Goal: Find specific fact: Find contact information

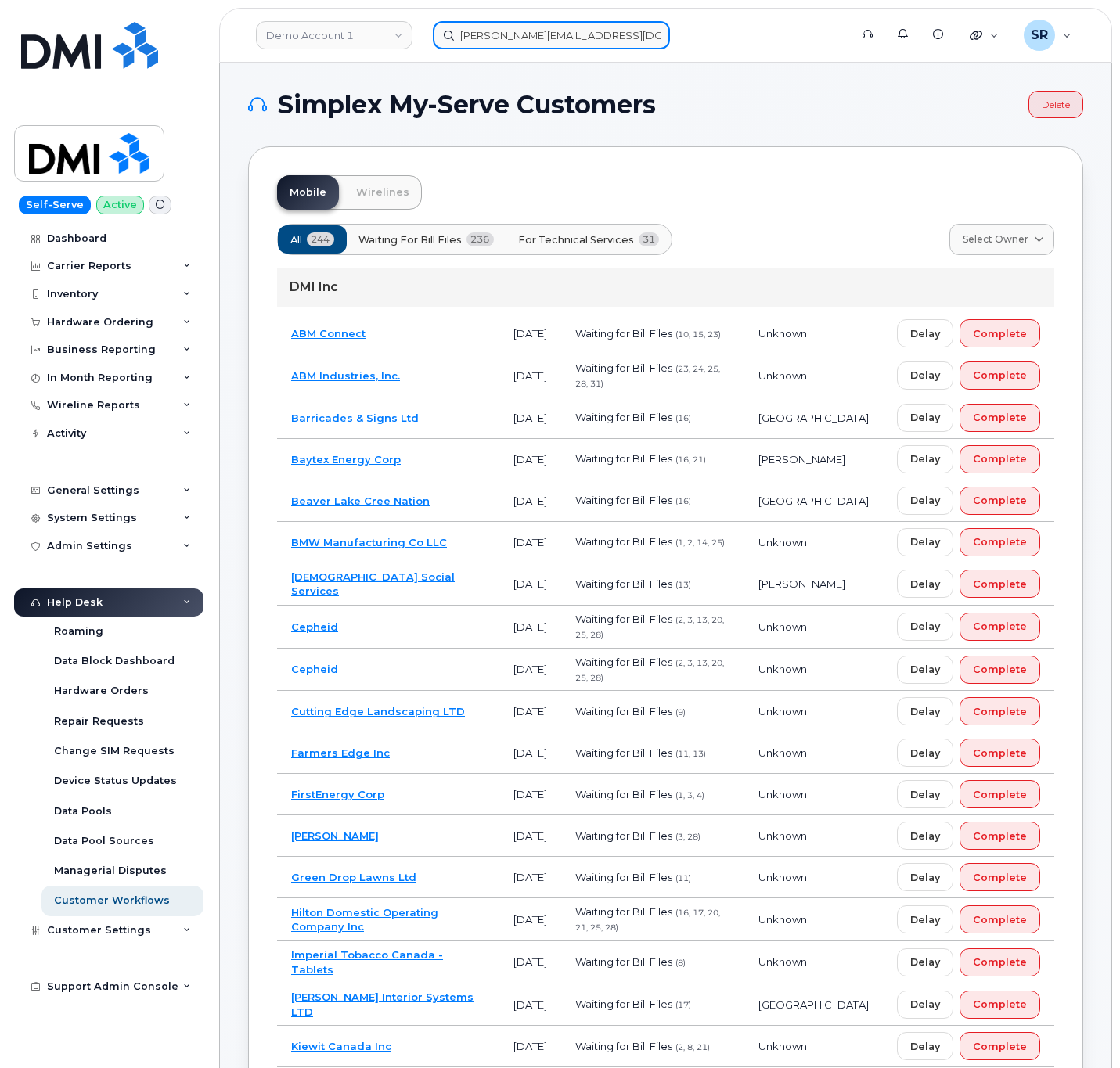
click at [491, 33] on input "Robert.armstrong2@comatsu.com" at bounding box center [551, 36] width 237 height 28
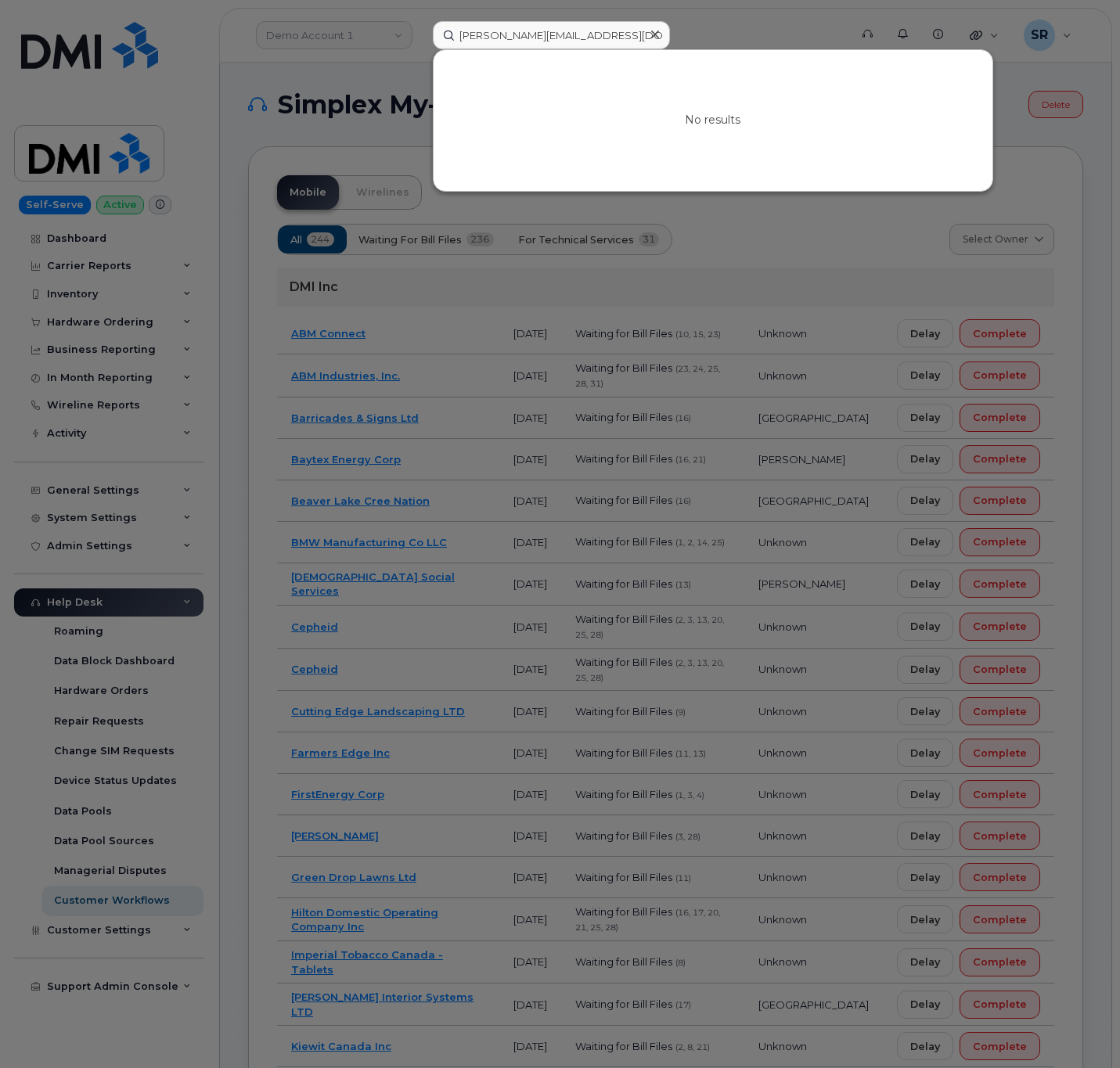
click at [645, 33] on div at bounding box center [655, 35] width 23 height 23
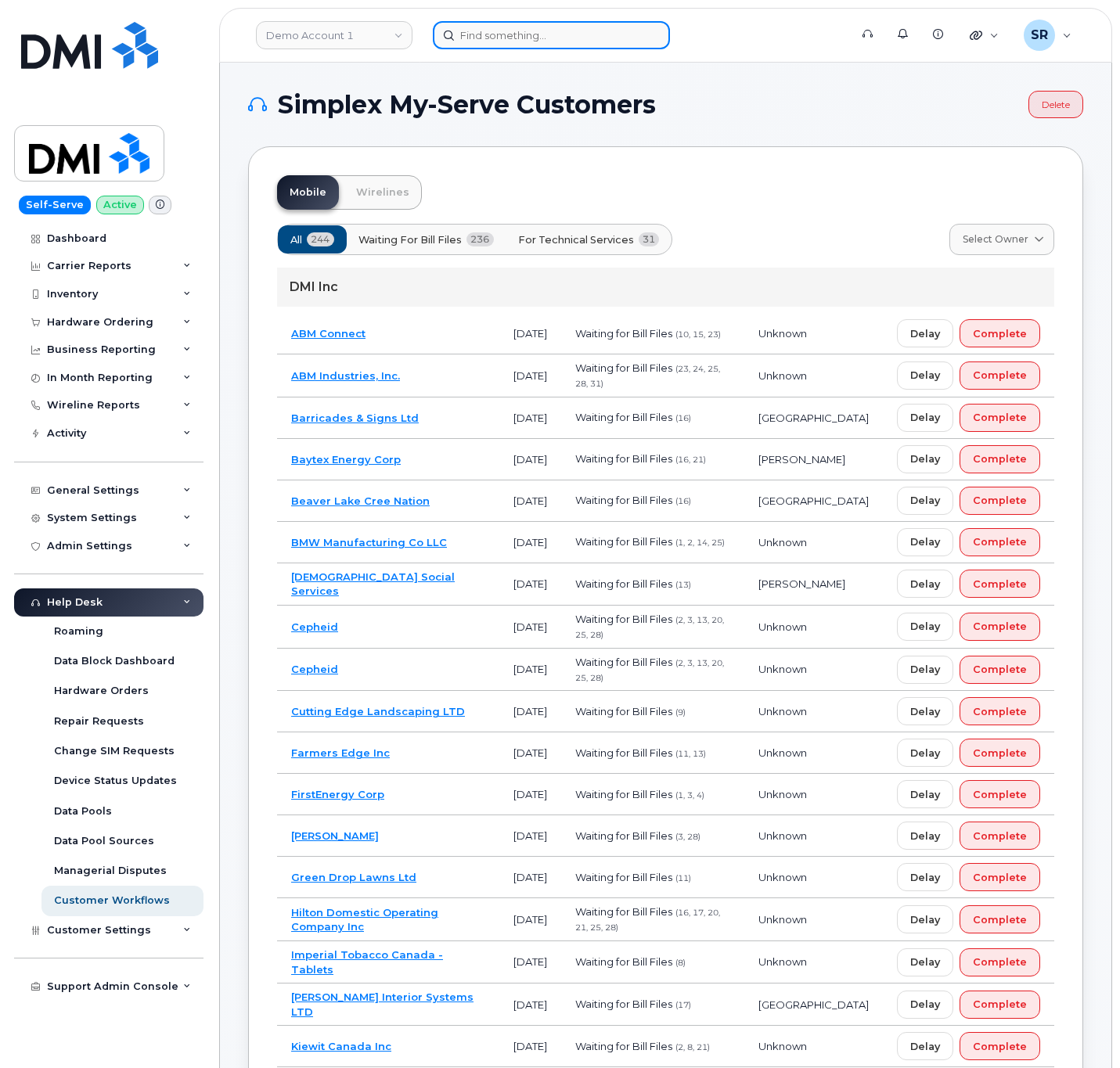
click at [612, 36] on input at bounding box center [551, 36] width 237 height 28
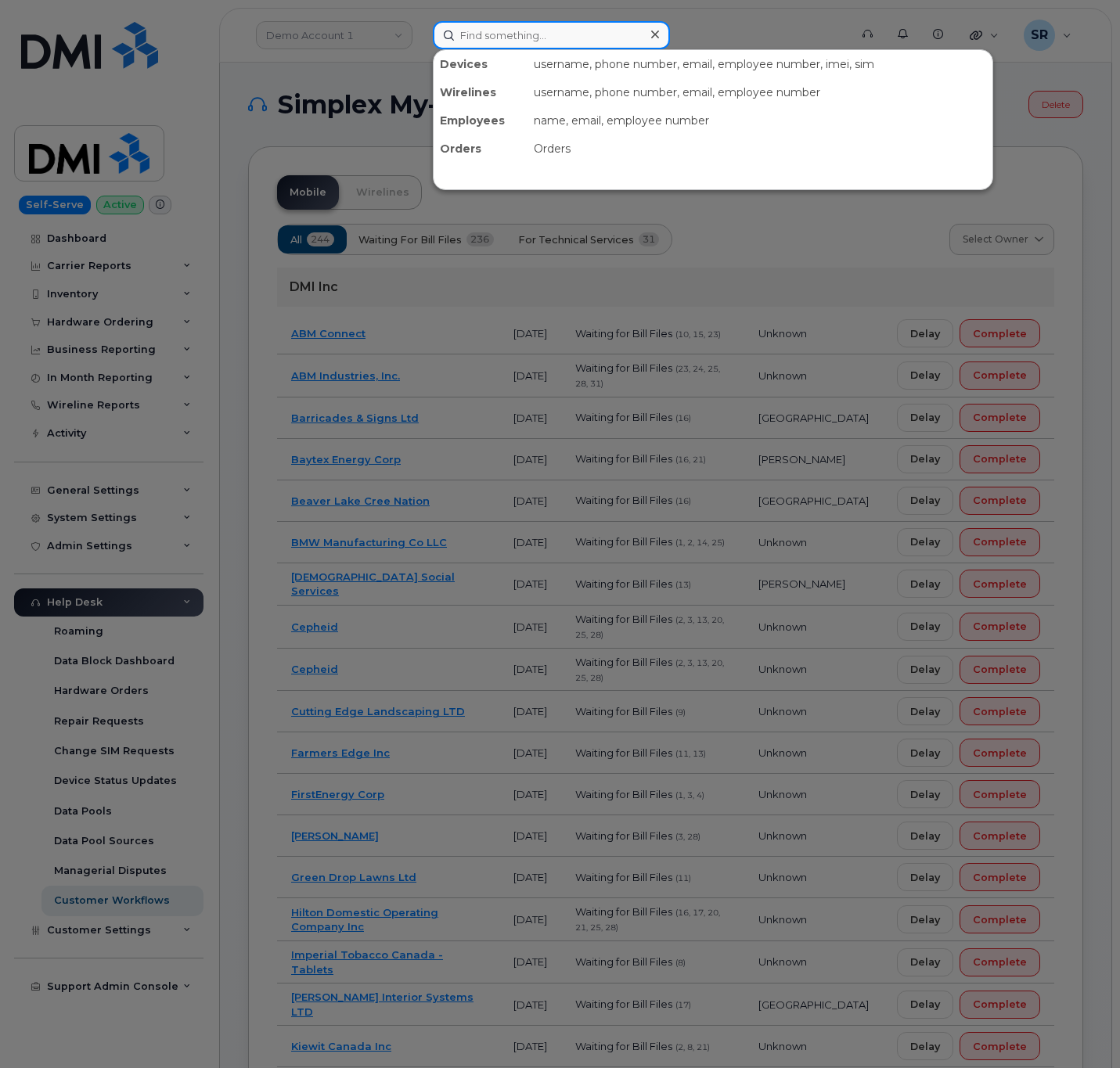
paste input "786080835-00001"
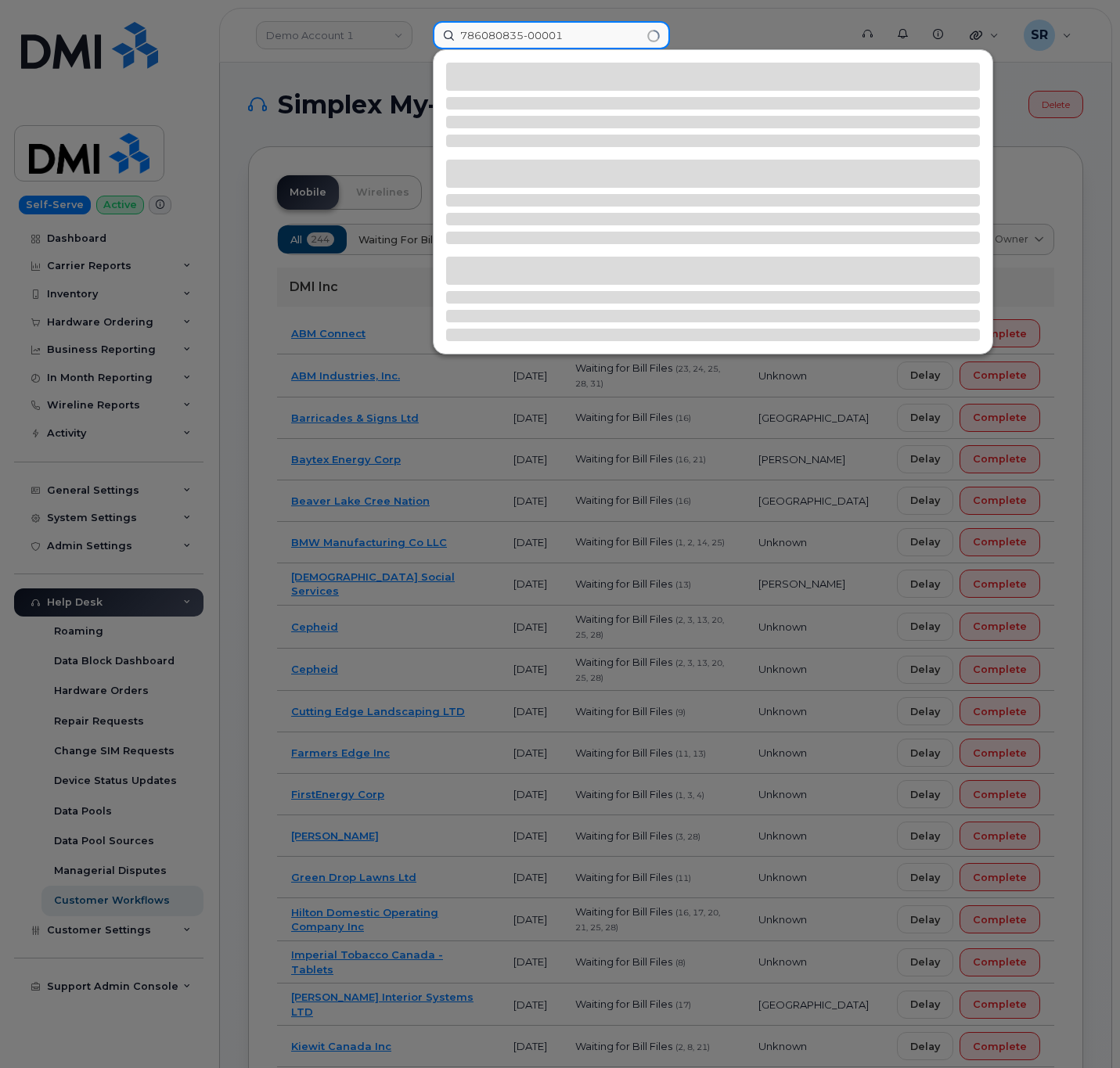
type input "786080835-00001"
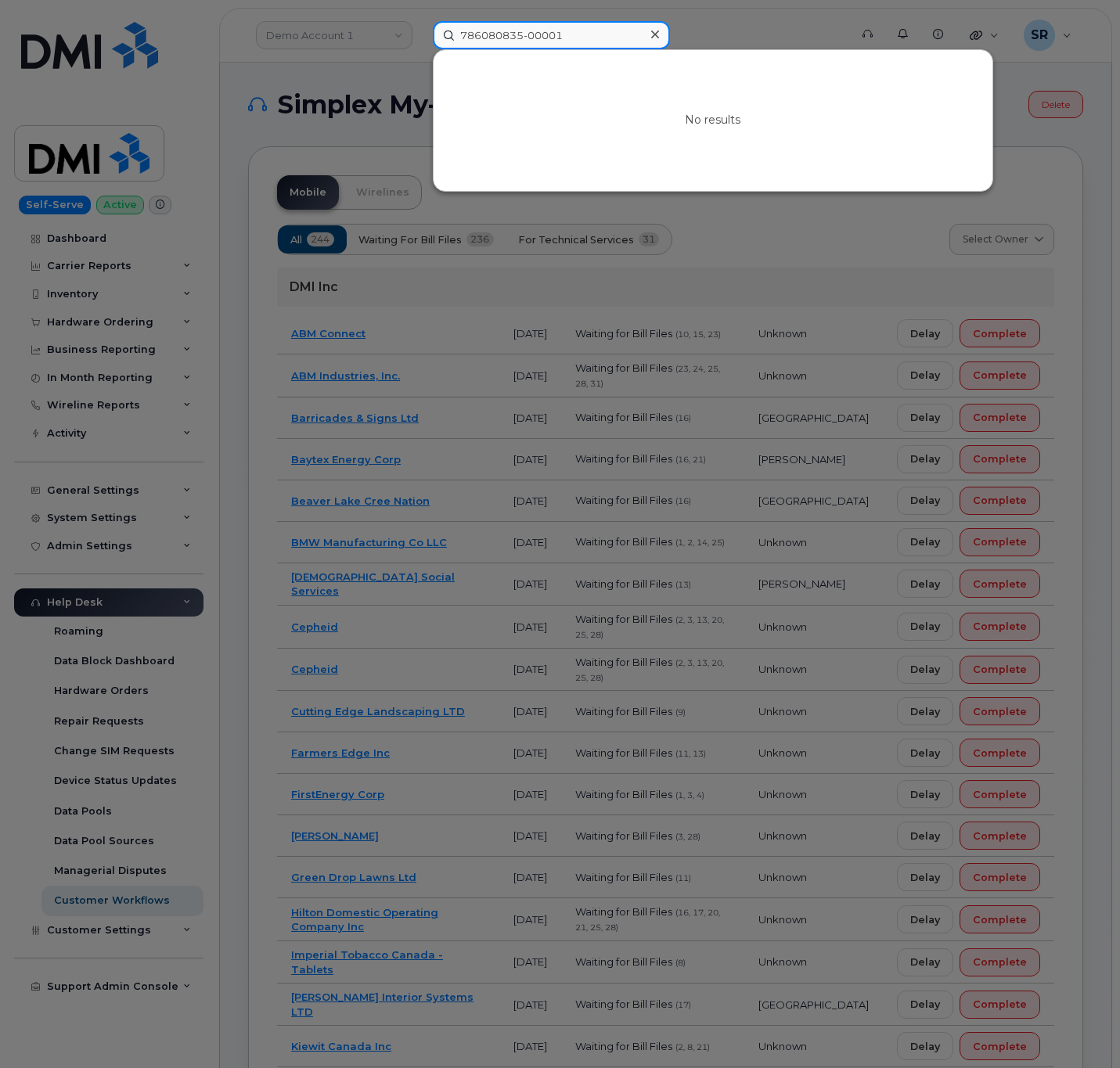
click at [592, 36] on input "786080835-00001" at bounding box center [551, 36] width 237 height 28
click at [656, 36] on icon at bounding box center [655, 34] width 8 height 8
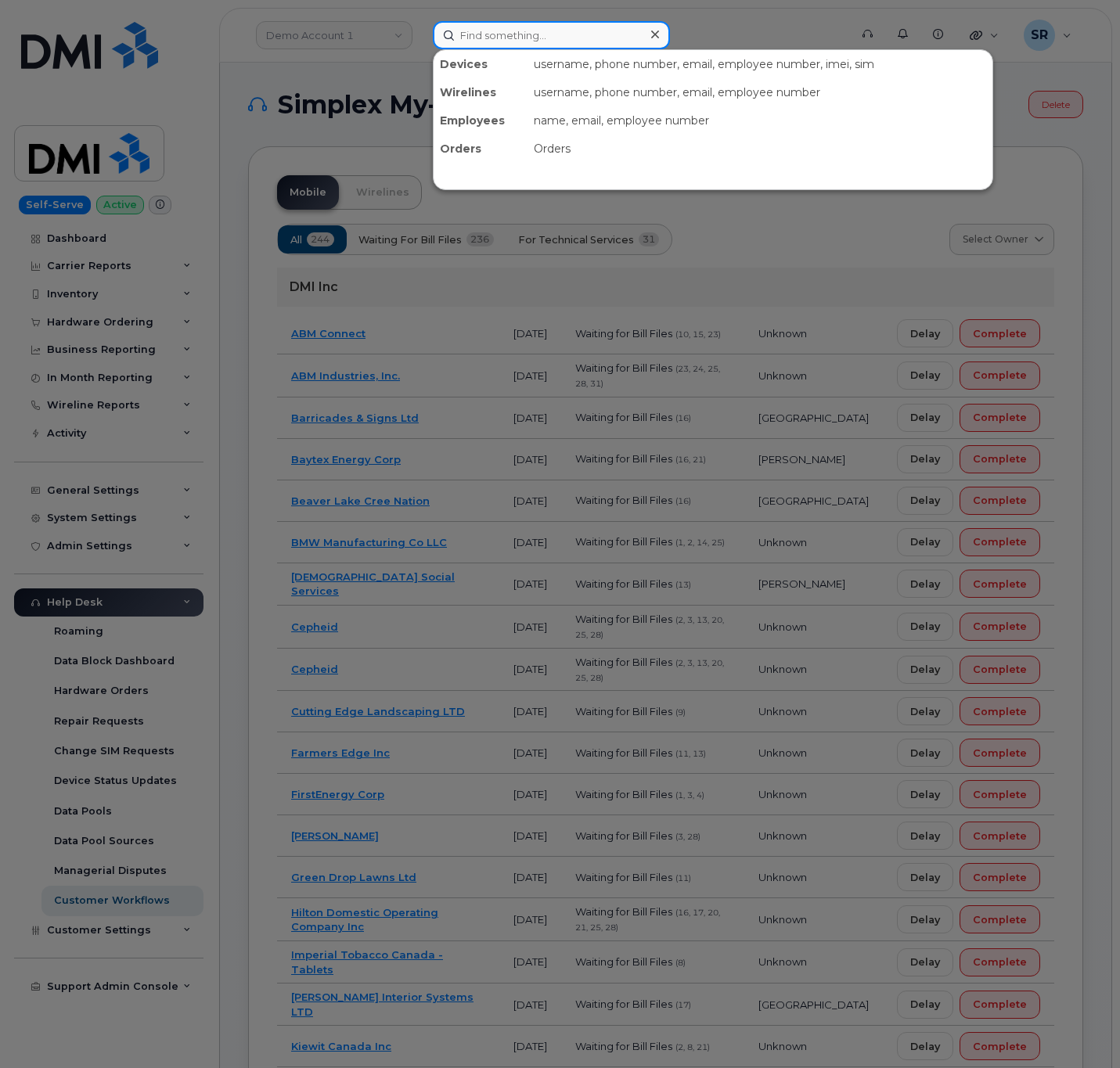
click at [503, 36] on input at bounding box center [551, 36] width 237 height 28
click at [373, 77] on div at bounding box center [560, 534] width 1120 height 1068
click at [503, 48] on div "Devices username, phone number, email, employee number, imei, sim Wirelines use…" at bounding box center [636, 36] width 406 height 28
click at [306, 93] on div at bounding box center [560, 534] width 1120 height 1068
click at [599, 43] on input at bounding box center [551, 36] width 237 height 28
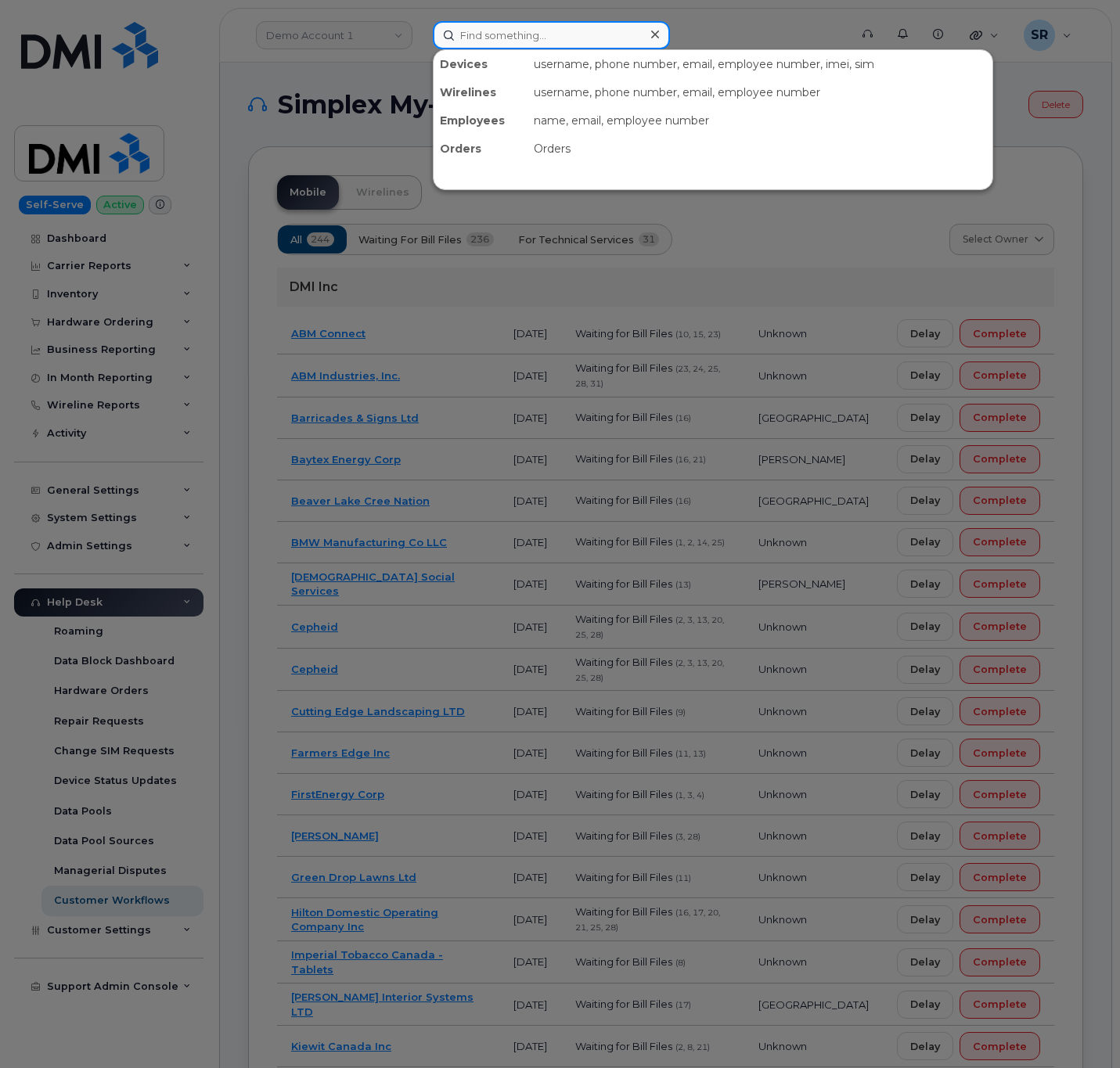
click at [568, 31] on input at bounding box center [551, 36] width 237 height 28
paste input "300705"
type input "300705"
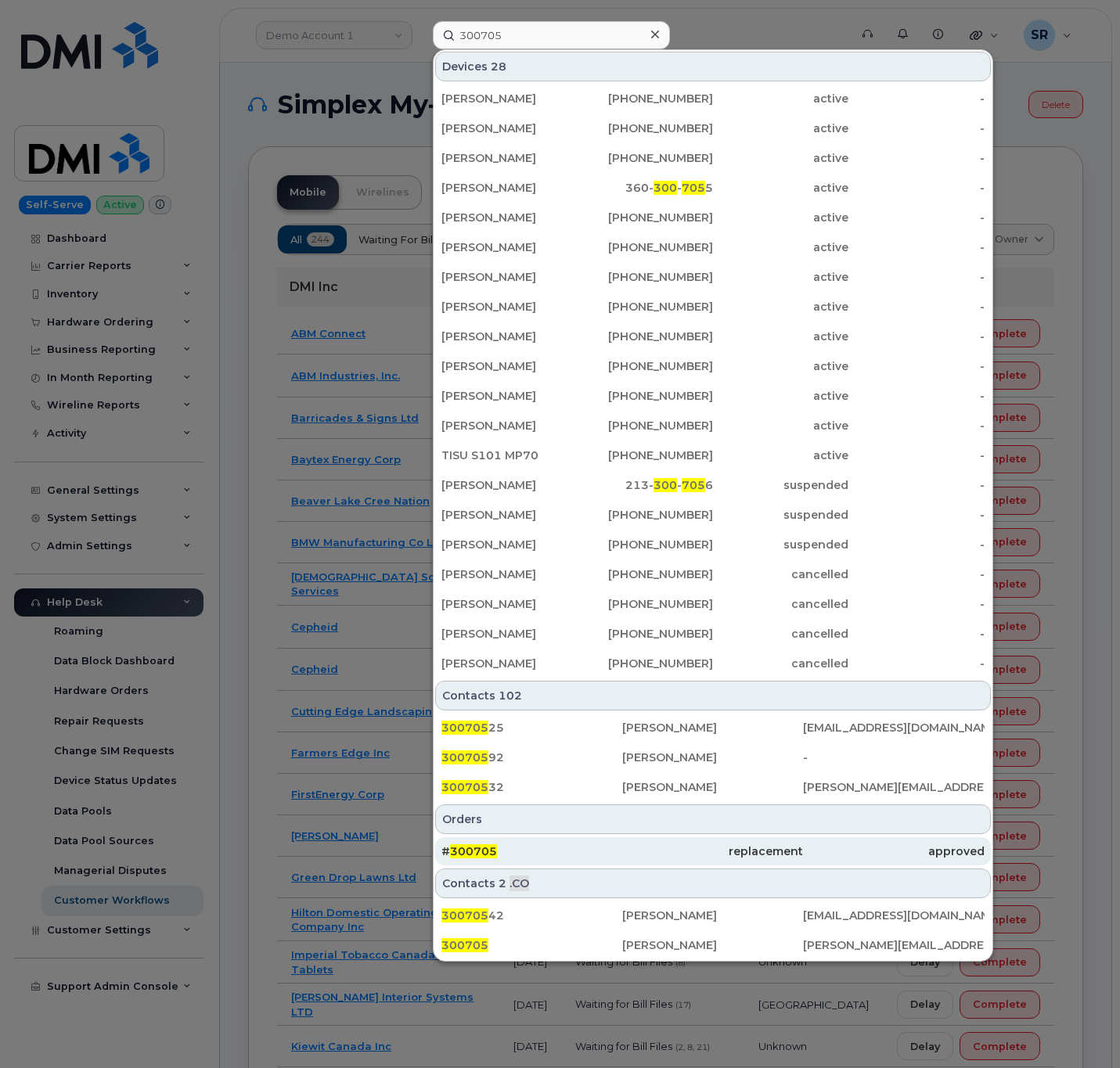
click at [623, 739] on div "replacement" at bounding box center [712, 852] width 181 height 16
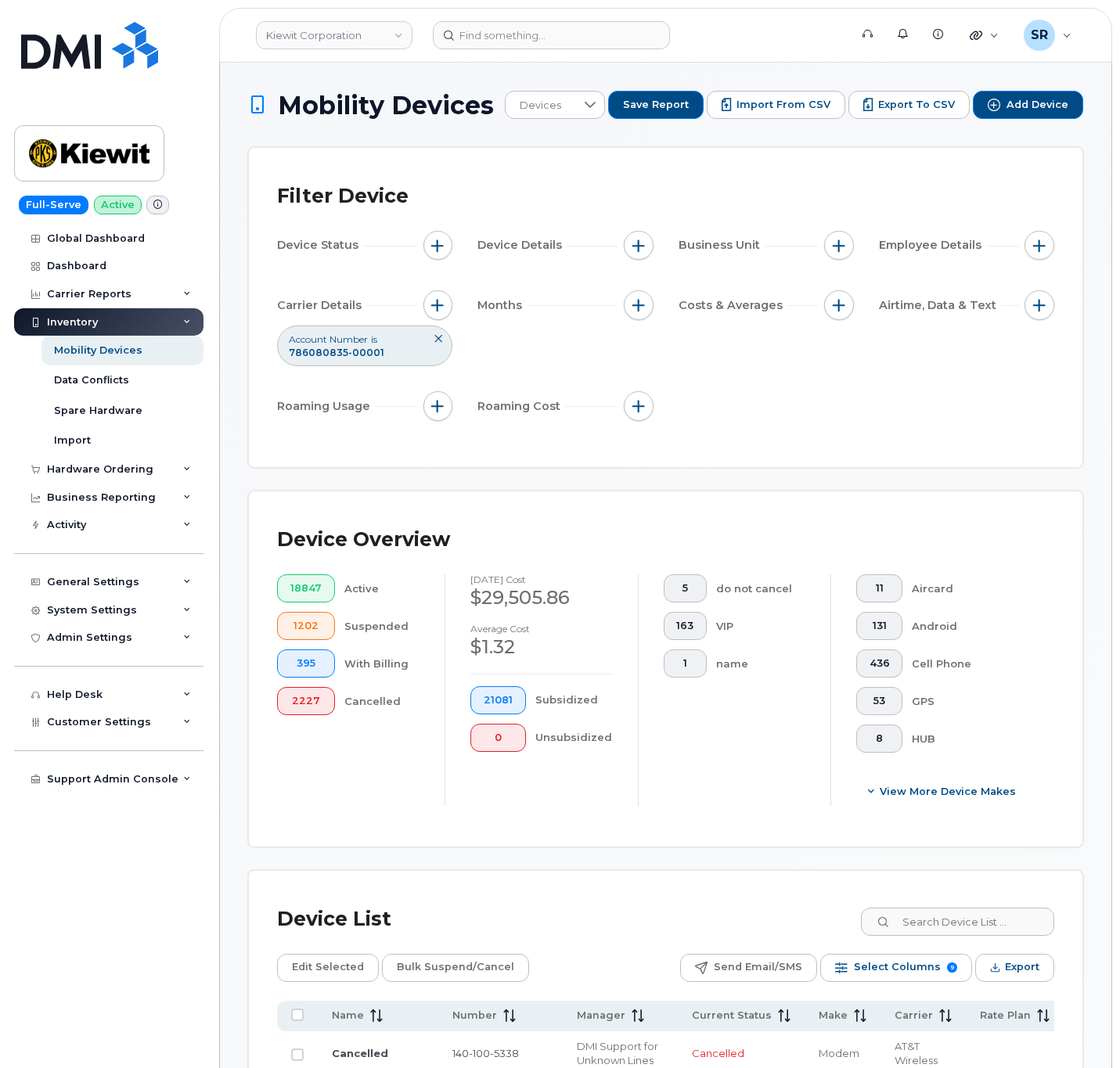
click at [325, 353] on span "786080835-00001" at bounding box center [336, 352] width 95 height 12
click at [439, 310] on span "button" at bounding box center [438, 305] width 12 height 12
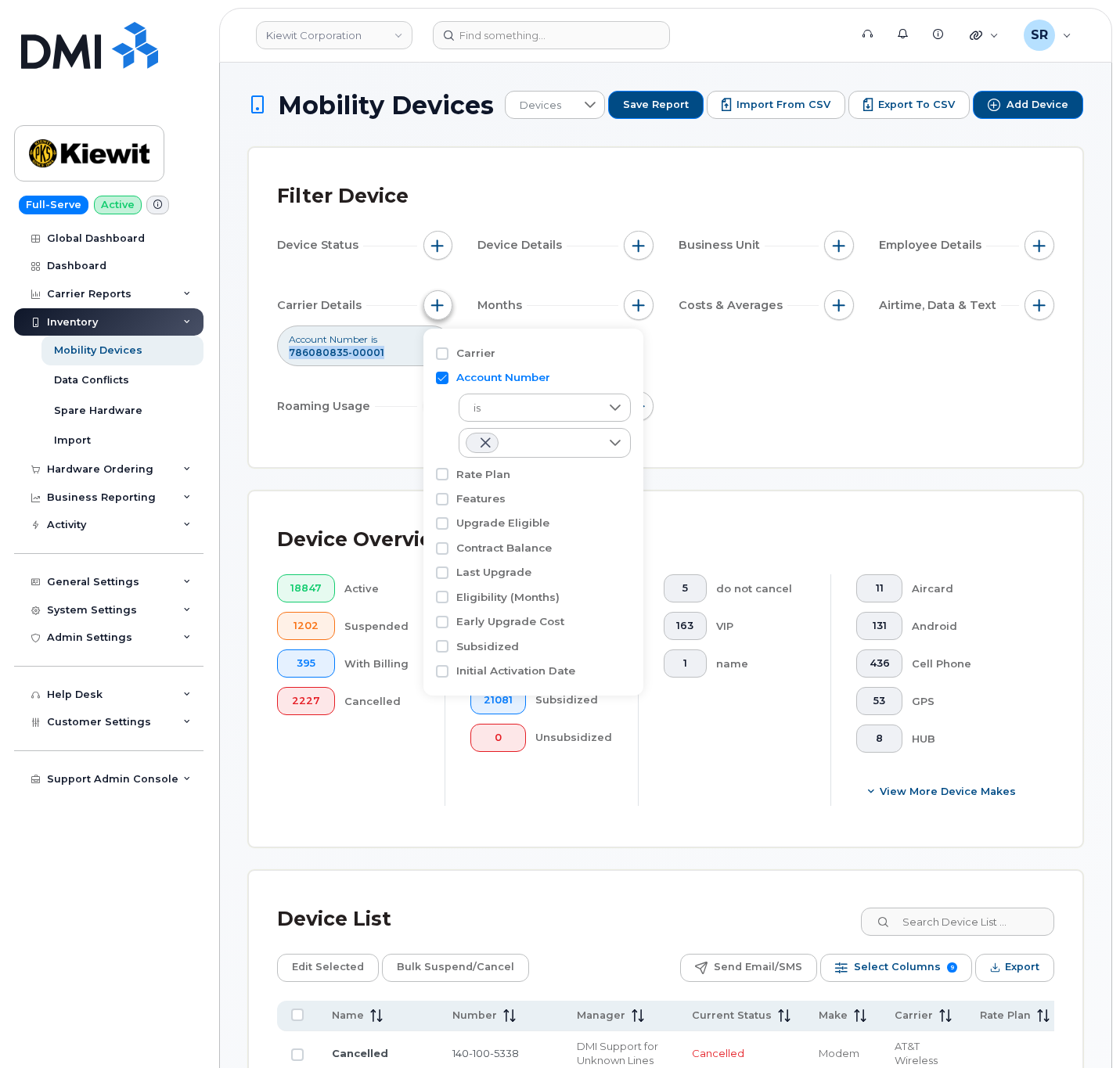
click at [439, 310] on span "button" at bounding box center [438, 305] width 12 height 12
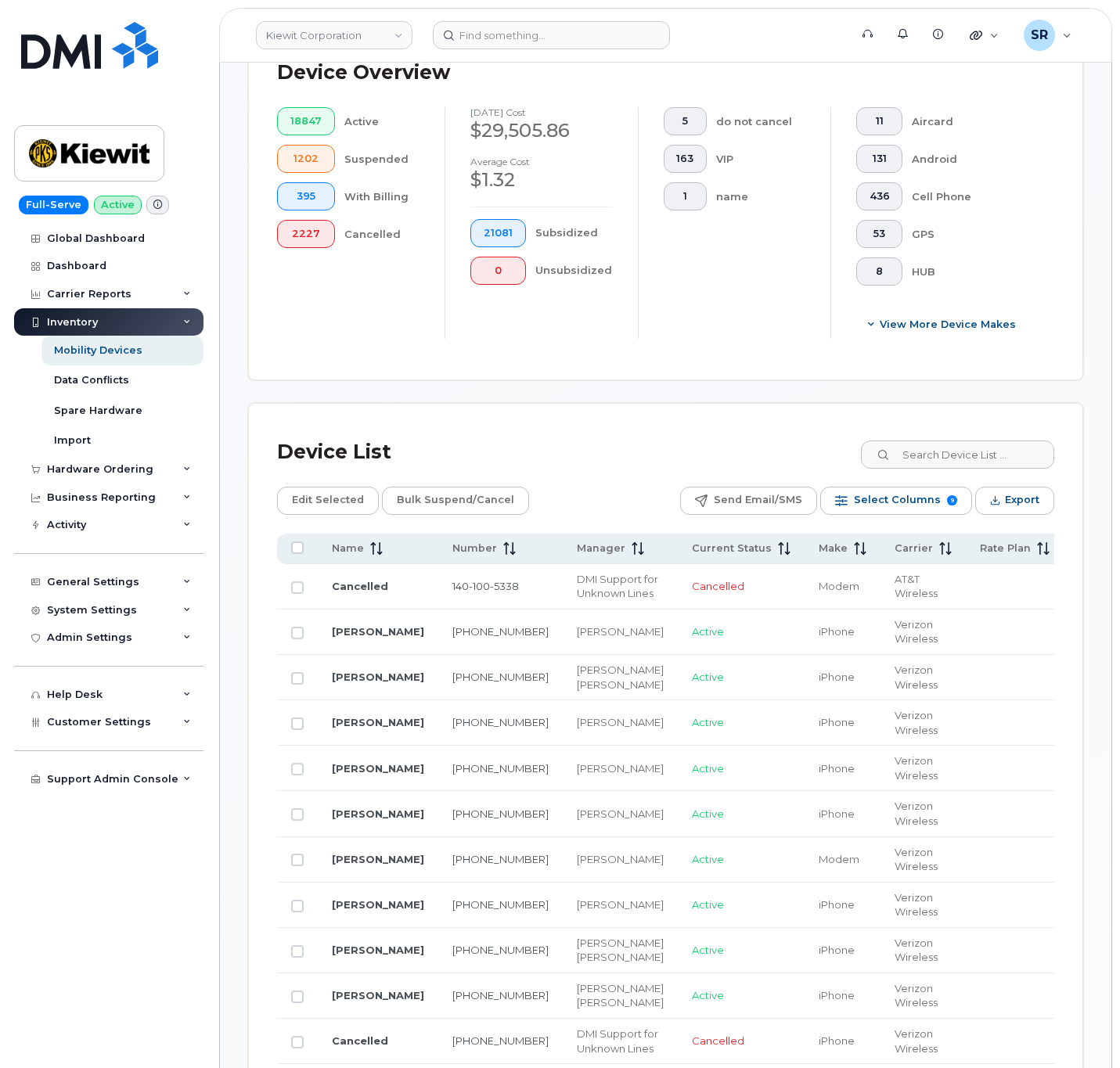
scroll to position [470, 0]
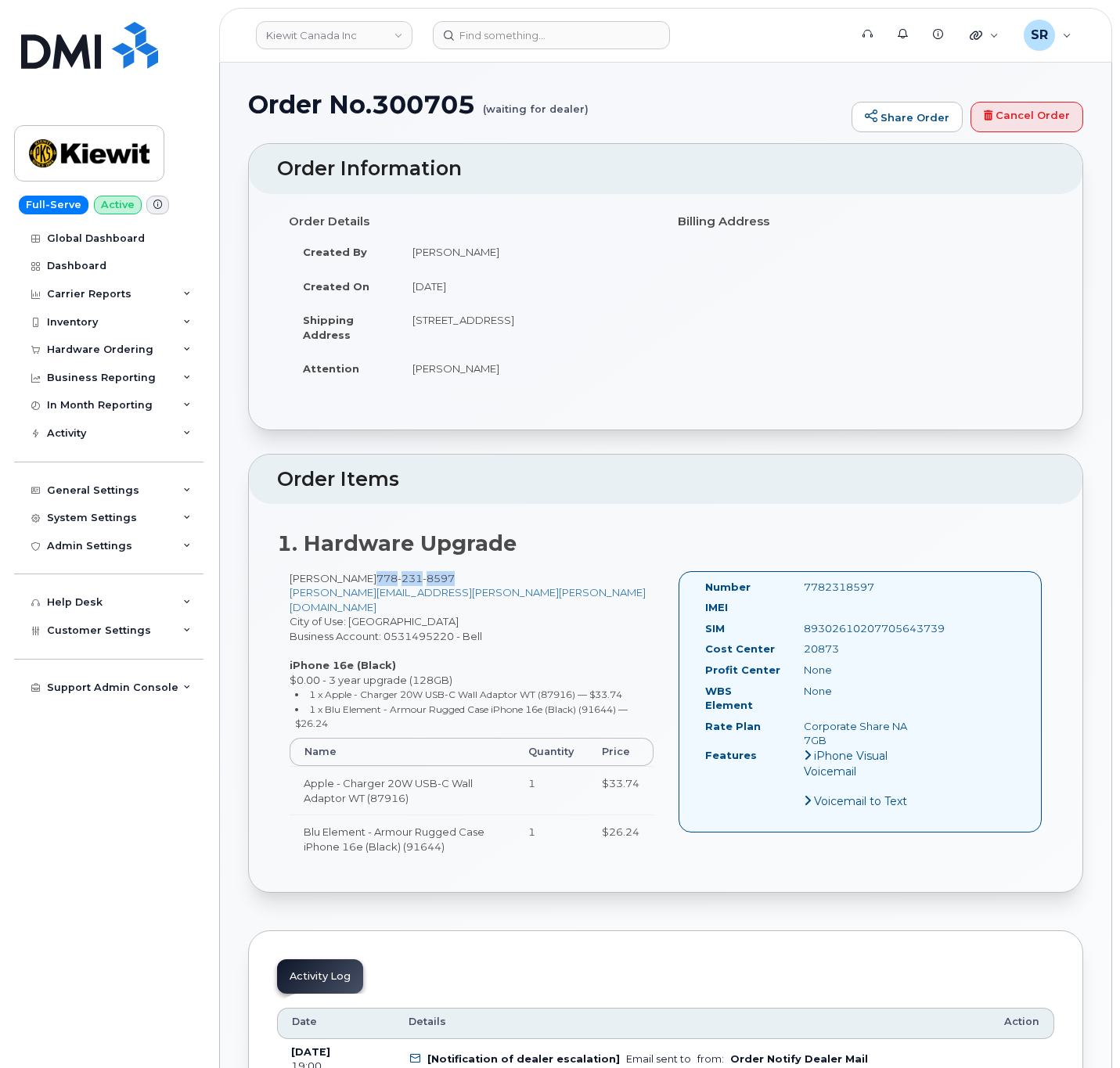
drag, startPoint x: 358, startPoint y: 578, endPoint x: 444, endPoint y: 580, distance: 86.0
click at [444, 580] on div "[PERSON_NAME] [PHONE_NUMBER] [PERSON_NAME][EMAIL_ADDRESS][PERSON_NAME][PERSON_N…" at bounding box center [471, 724] width 389 height 307
click at [498, 586] on div "[PERSON_NAME] [PHONE_NUMBER] [PERSON_NAME][EMAIL_ADDRESS][PERSON_NAME][PERSON_N…" at bounding box center [471, 724] width 389 height 307
drag, startPoint x: 440, startPoint y: 576, endPoint x: 360, endPoint y: 578, distance: 80.0
click at [360, 578] on div "[PERSON_NAME] [PHONE_NUMBER] [PERSON_NAME][EMAIL_ADDRESS][PERSON_NAME][PERSON_N…" at bounding box center [471, 724] width 389 height 307
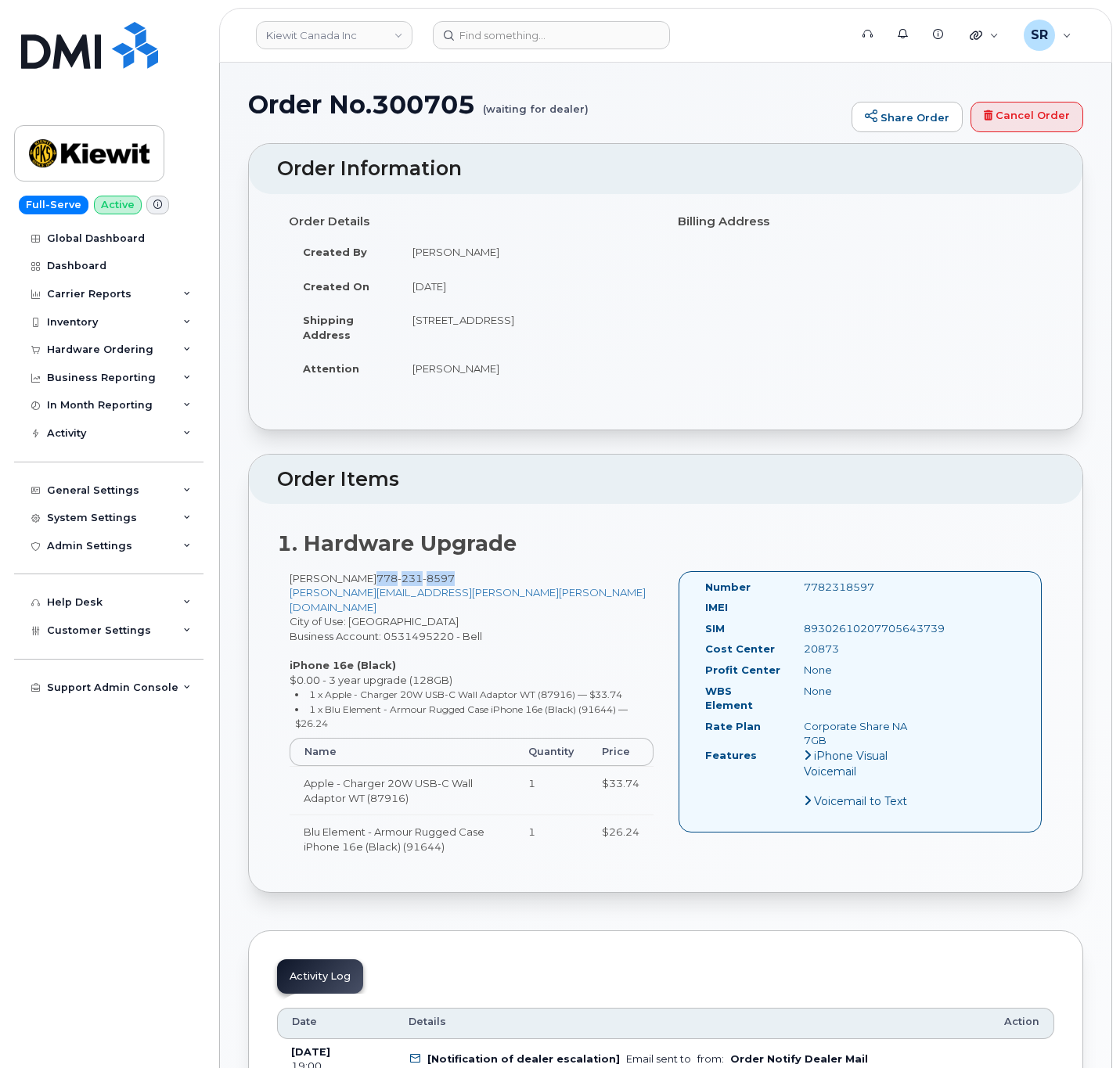
copy span "[PHONE_NUMBER]"
click at [575, 400] on div "Order Details Created By Geoffrey Newport Created On September 13, 2025 Shippin…" at bounding box center [471, 303] width 389 height 191
drag, startPoint x: 440, startPoint y: 576, endPoint x: 361, endPoint y: 580, distance: 79.1
click at [361, 580] on div "Ashley Smidt 778 231 8597 ASHLEY.SMIDT@KIEWIT.COM City of Use: Vancouver Busine…" at bounding box center [471, 724] width 389 height 307
copy span "[PHONE_NUMBER]"
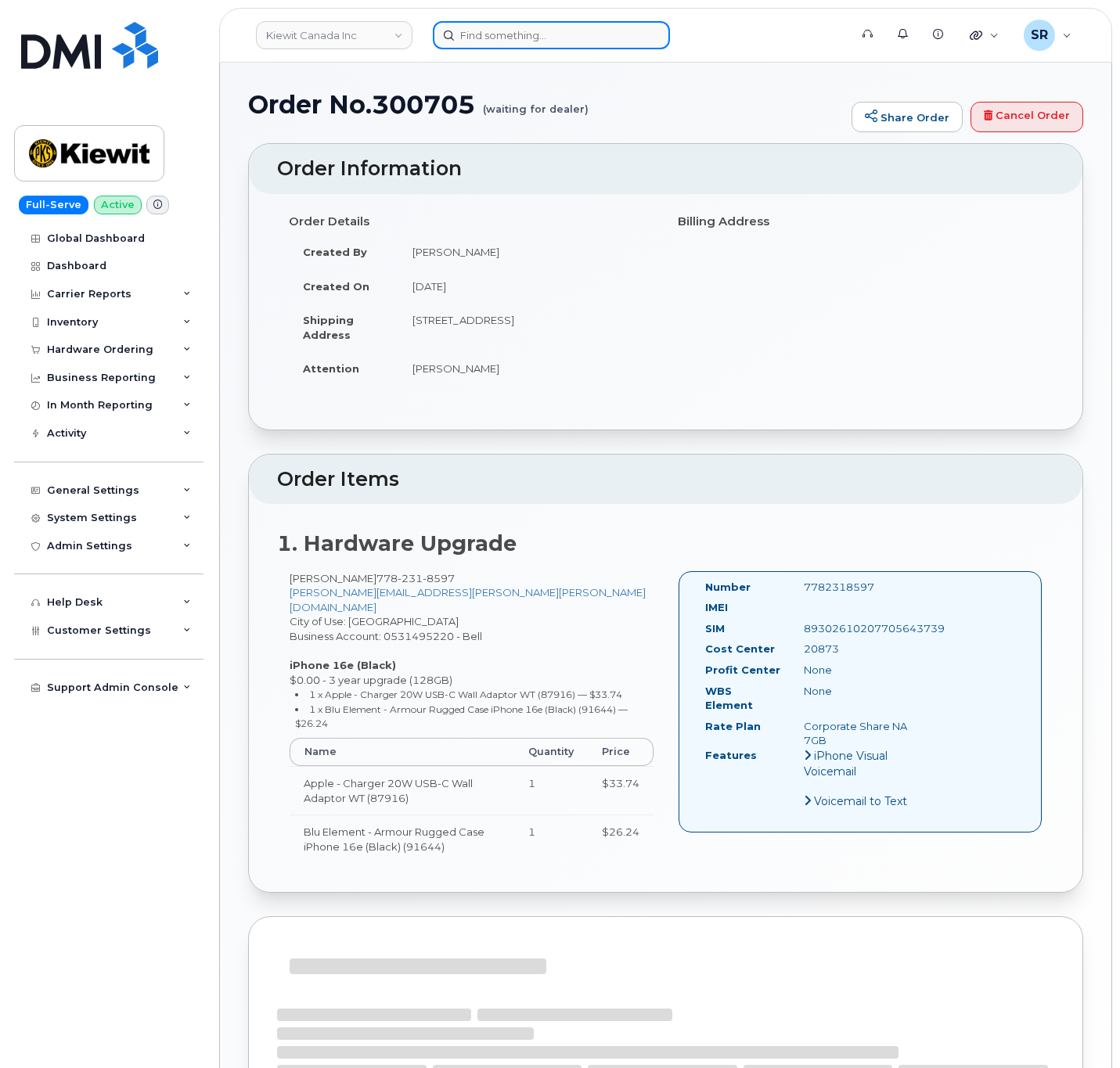
click at [515, 21] on input at bounding box center [551, 36] width 237 height 28
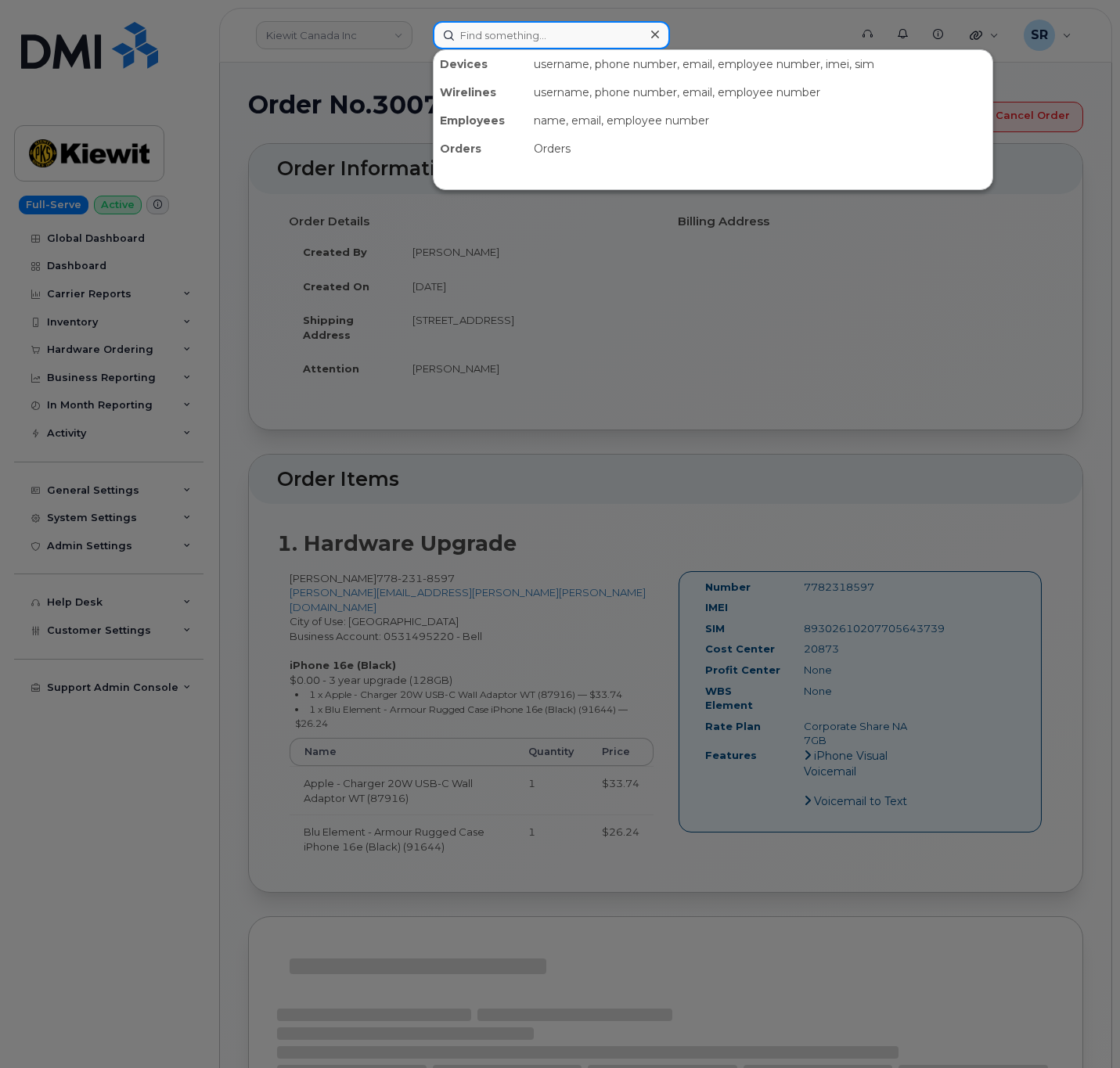
paste input "7782318597"
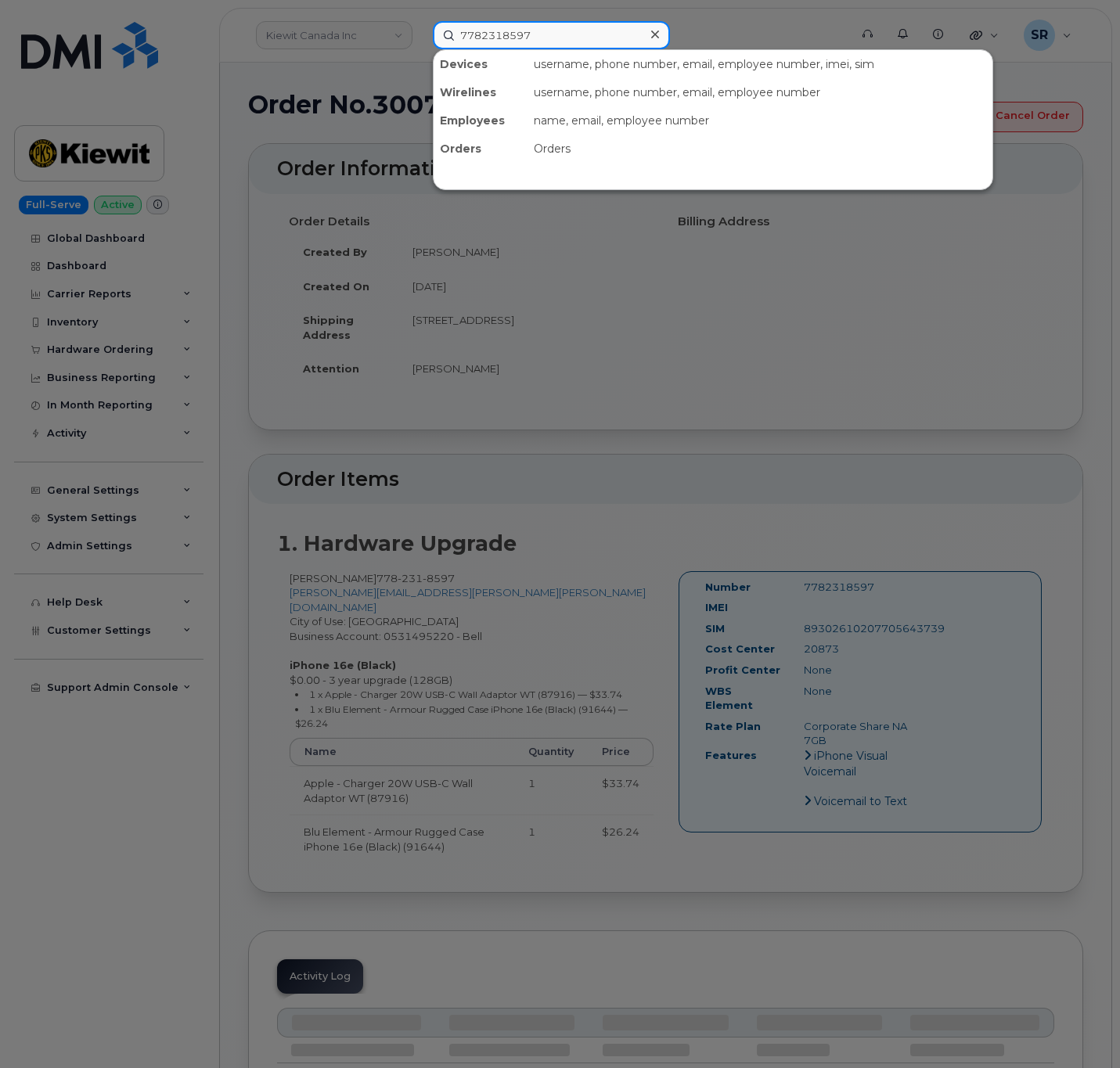
type input "7782318597"
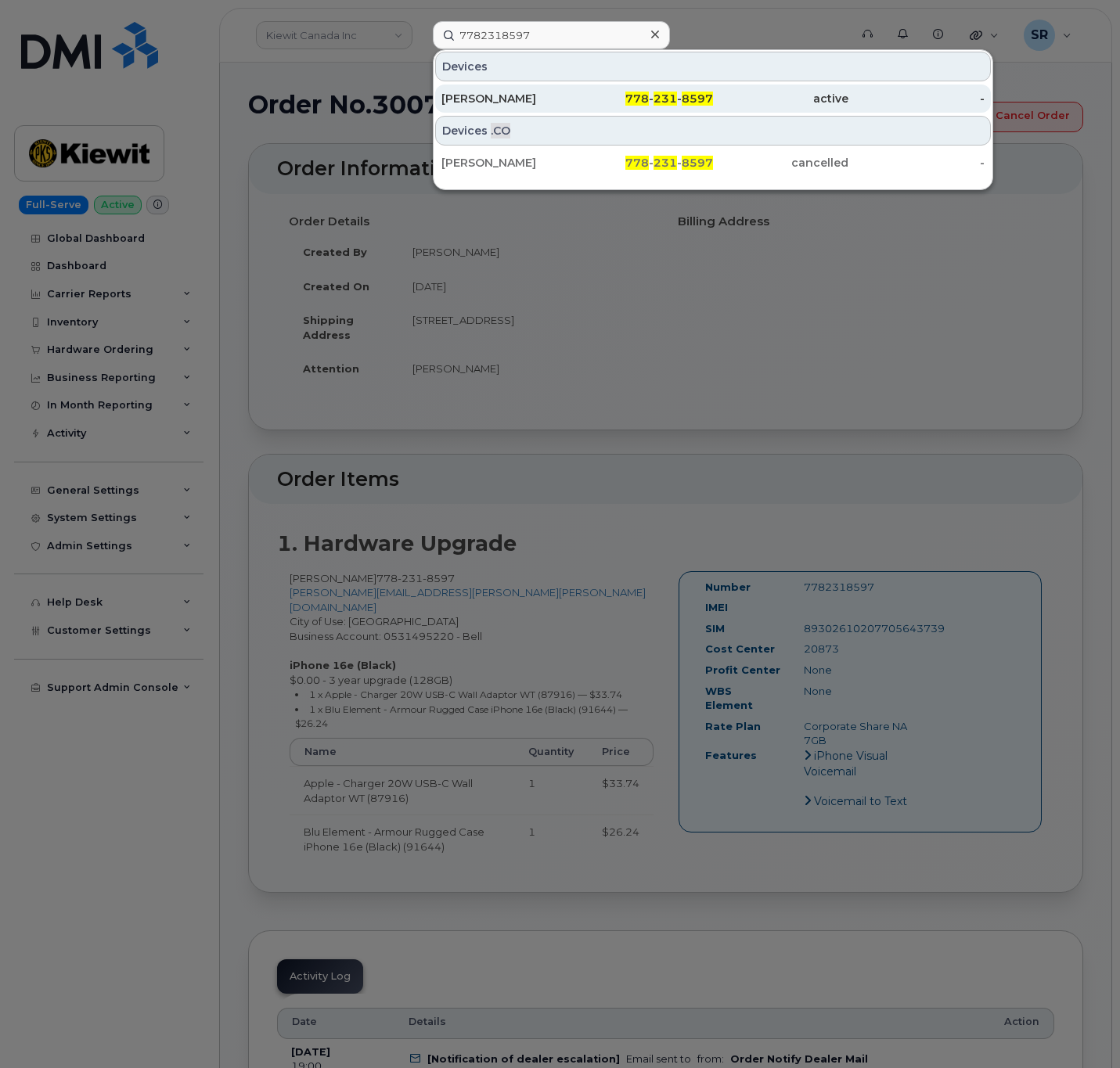
click at [703, 96] on span "8597" at bounding box center [697, 99] width 31 height 14
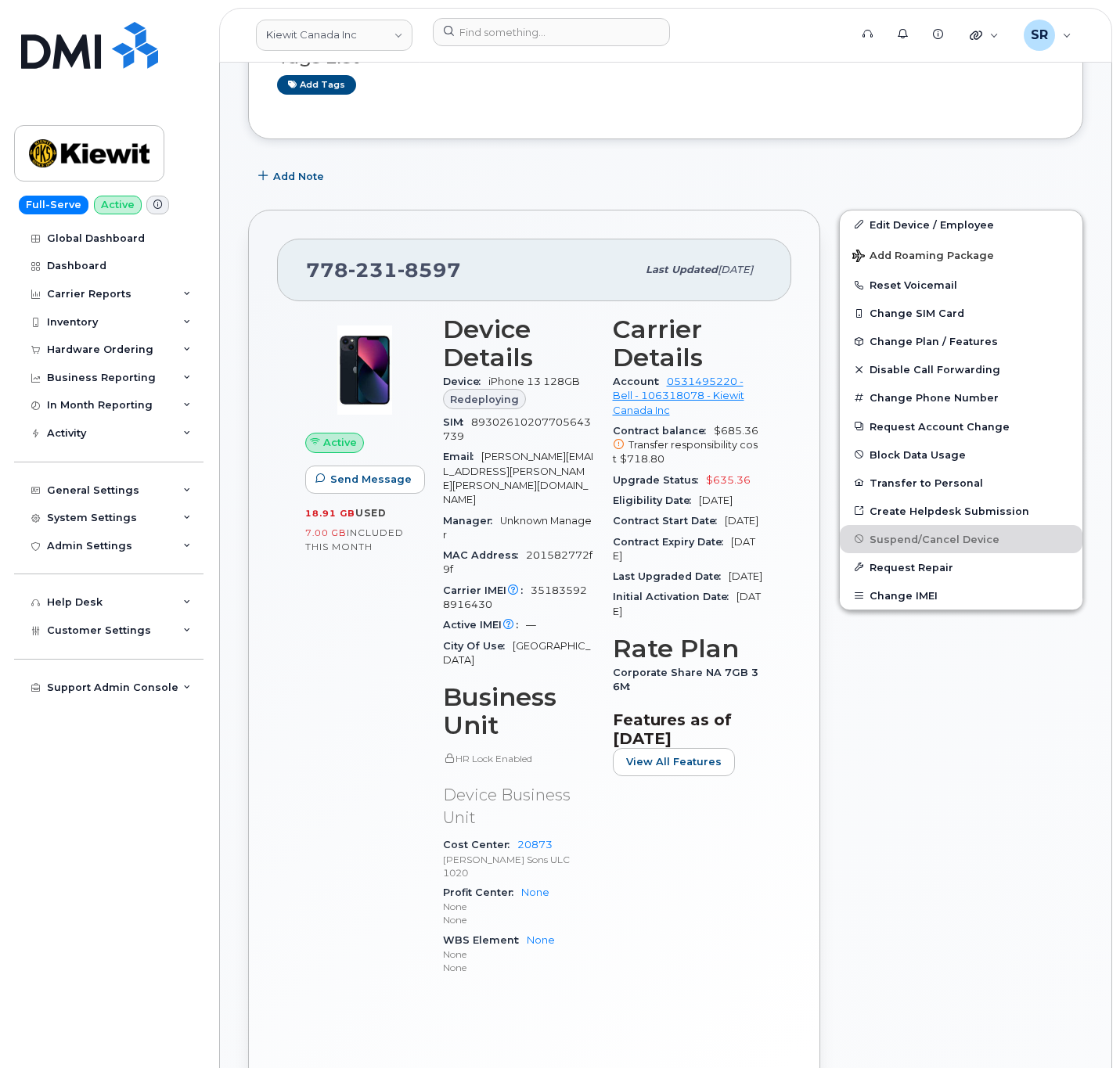
scroll to position [387, 0]
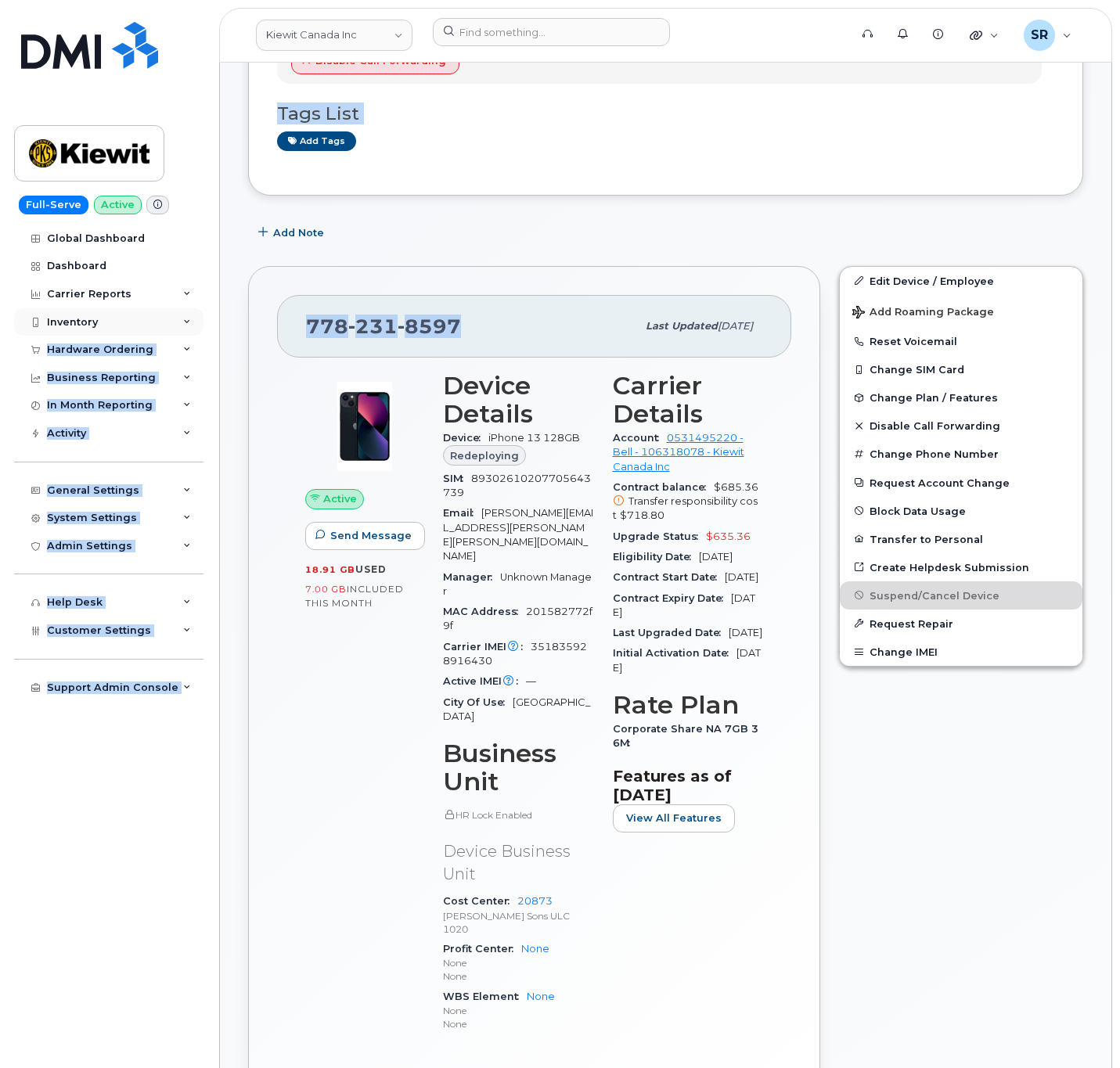
drag, startPoint x: 477, startPoint y: 328, endPoint x: 189, endPoint y: 328, distance: 288.0
click at [490, 318] on div "778 231 8597" at bounding box center [471, 326] width 330 height 33
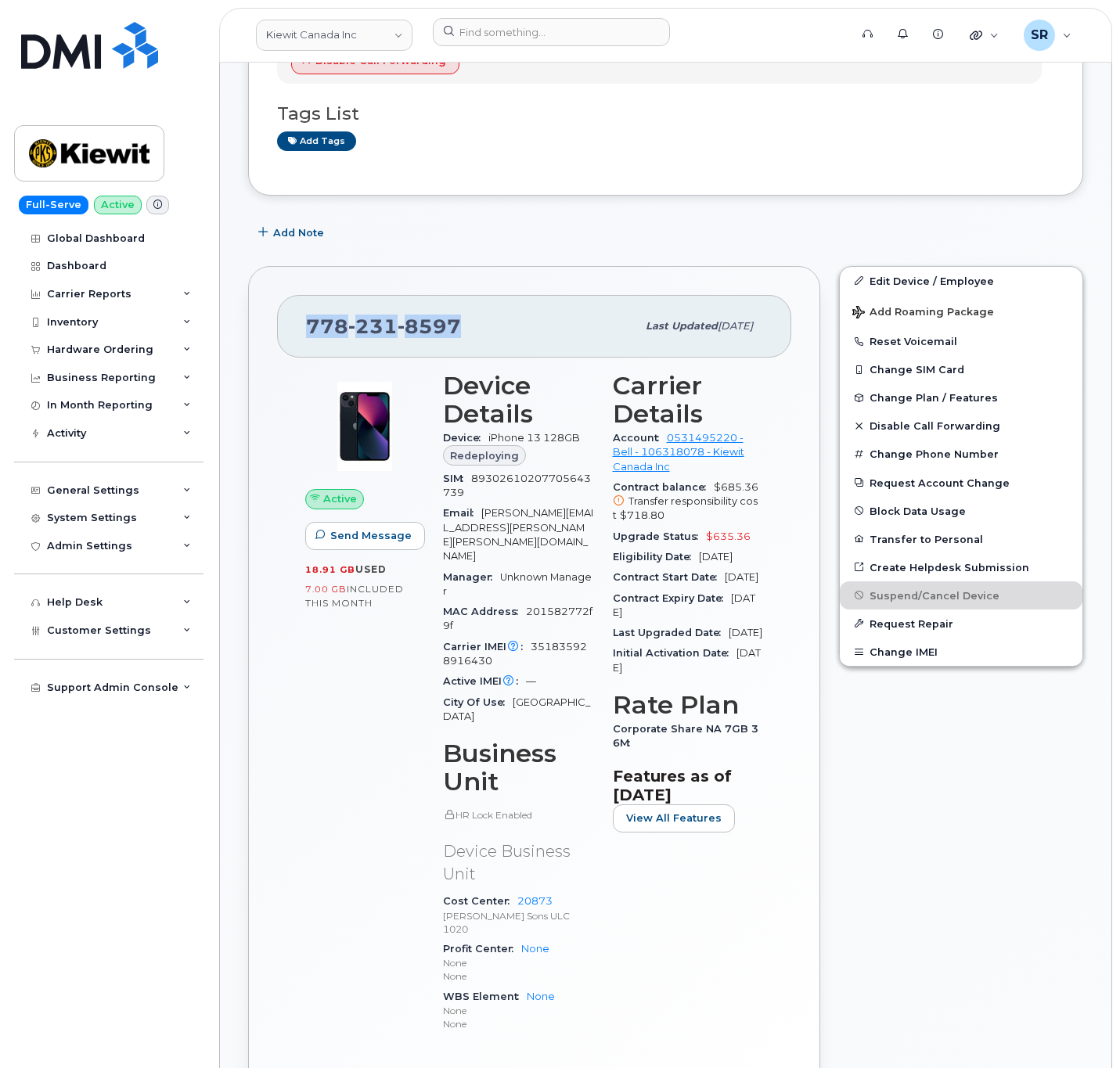
drag, startPoint x: 473, startPoint y: 321, endPoint x: 304, endPoint y: 328, distance: 169.1
click at [304, 328] on div "778 231 8597 Last updated Sep 17, 2025" at bounding box center [534, 327] width 515 height 62
copy span "778 231 8597"
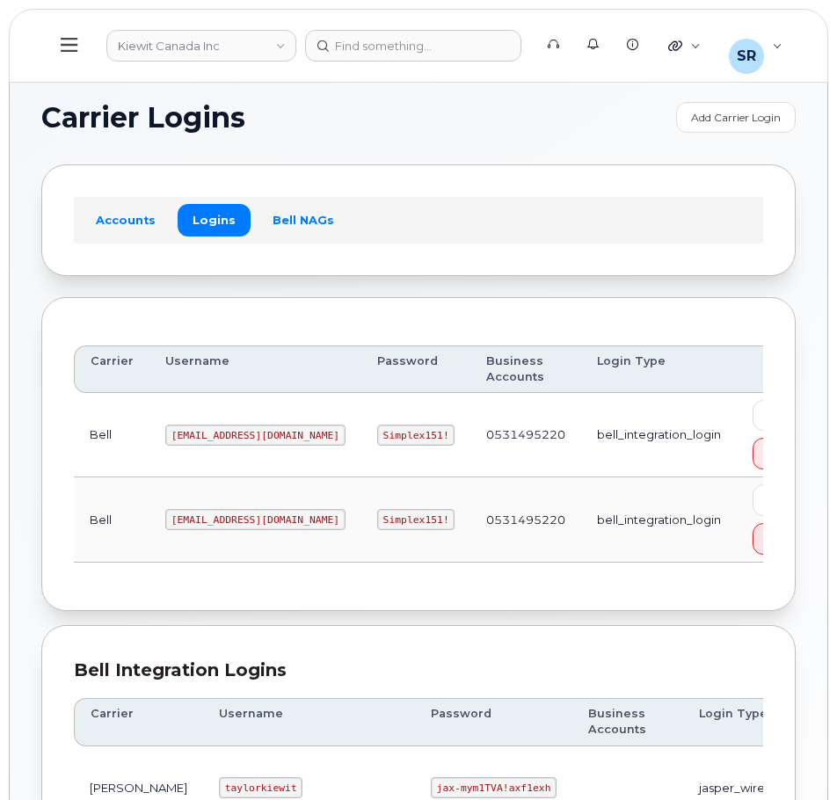
click at [225, 428] on code "[EMAIL_ADDRESS][DOMAIN_NAME]" at bounding box center [255, 435] width 180 height 21
click at [225, 428] on code "1PeterK@myserve.ca" at bounding box center [255, 435] width 180 height 21
click at [221, 434] on code "1PeterK@myserve.ca" at bounding box center [255, 435] width 180 height 21
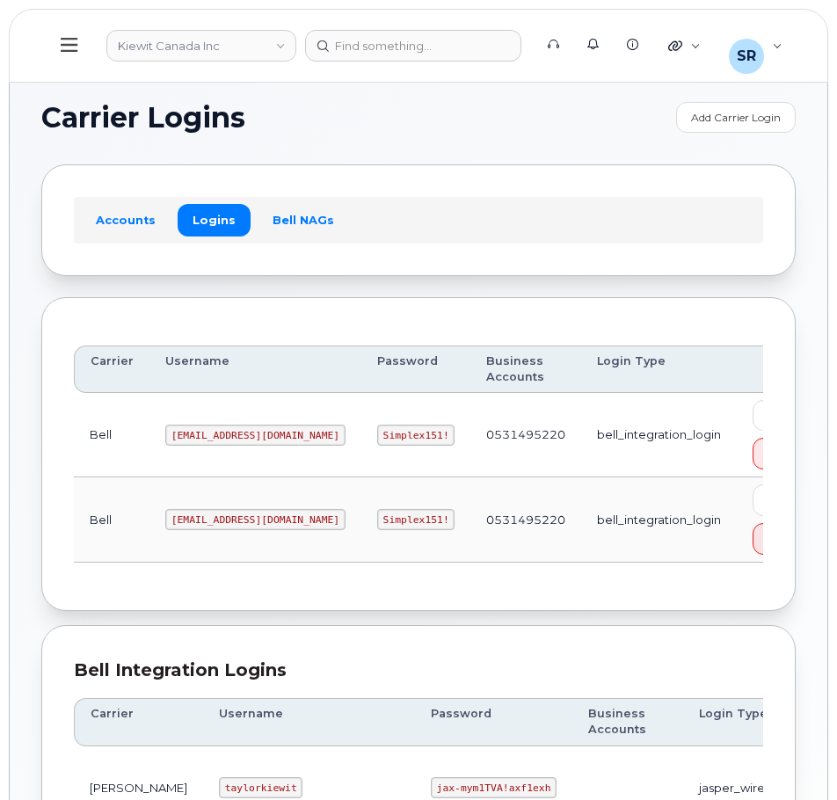
click at [377, 434] on code "Simplex151!" at bounding box center [416, 435] width 78 height 21
copy code "Simplex151!"
click at [249, 432] on code "1PeterK@myserve.ca" at bounding box center [255, 435] width 180 height 21
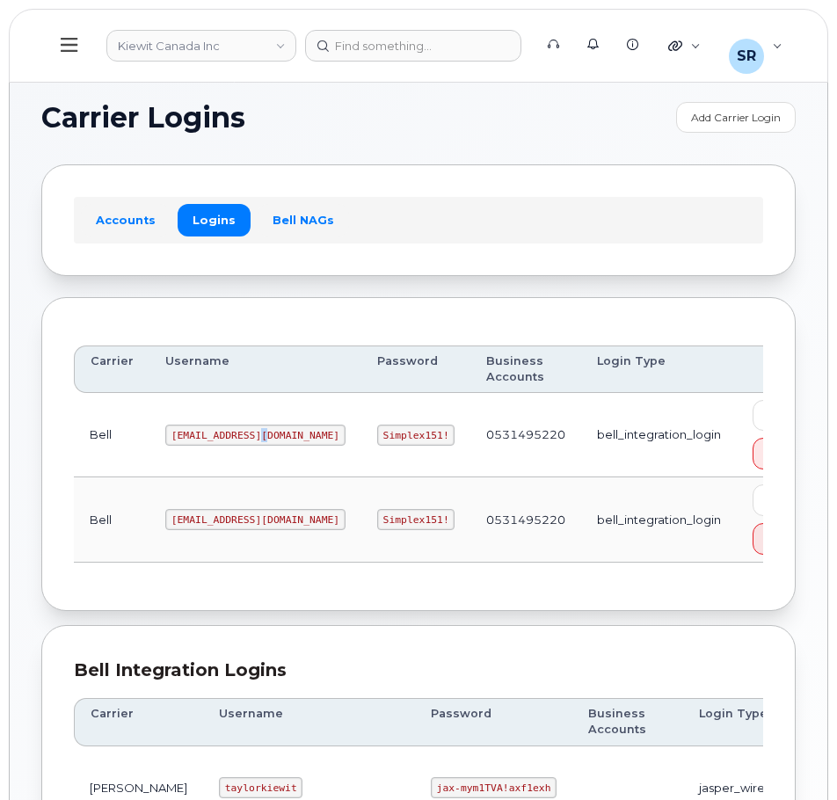
click at [249, 432] on code "1PeterK@myserve.ca" at bounding box center [255, 435] width 180 height 21
copy code "1PeterK@myserve.ca"
click at [377, 433] on code "Simplex151!" at bounding box center [416, 435] width 78 height 21
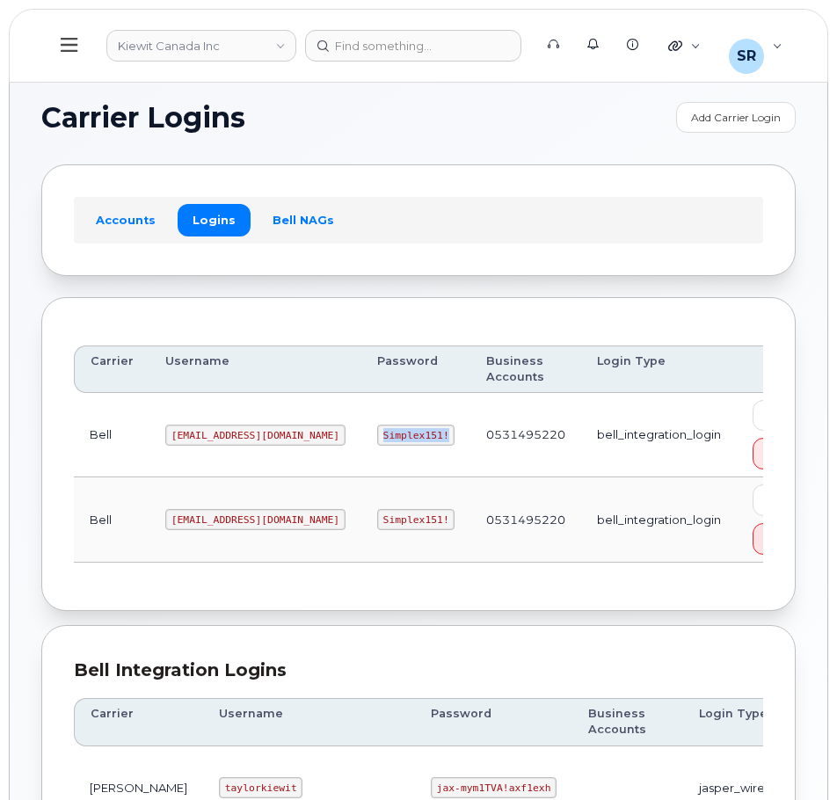
click at [377, 433] on code "Simplex151!" at bounding box center [416, 435] width 78 height 21
copy code "Simplex151!"
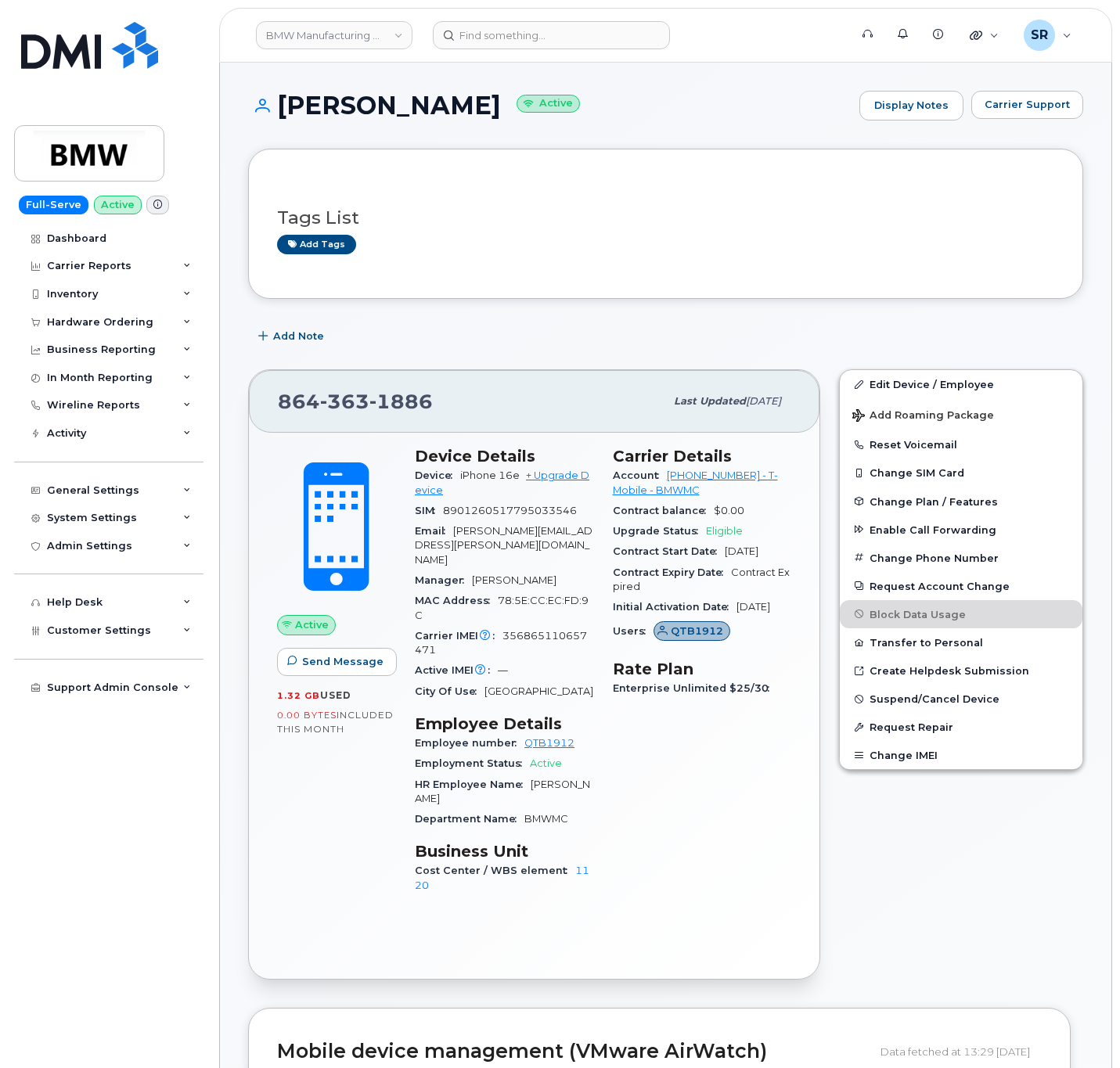
scroll to position [235, 0]
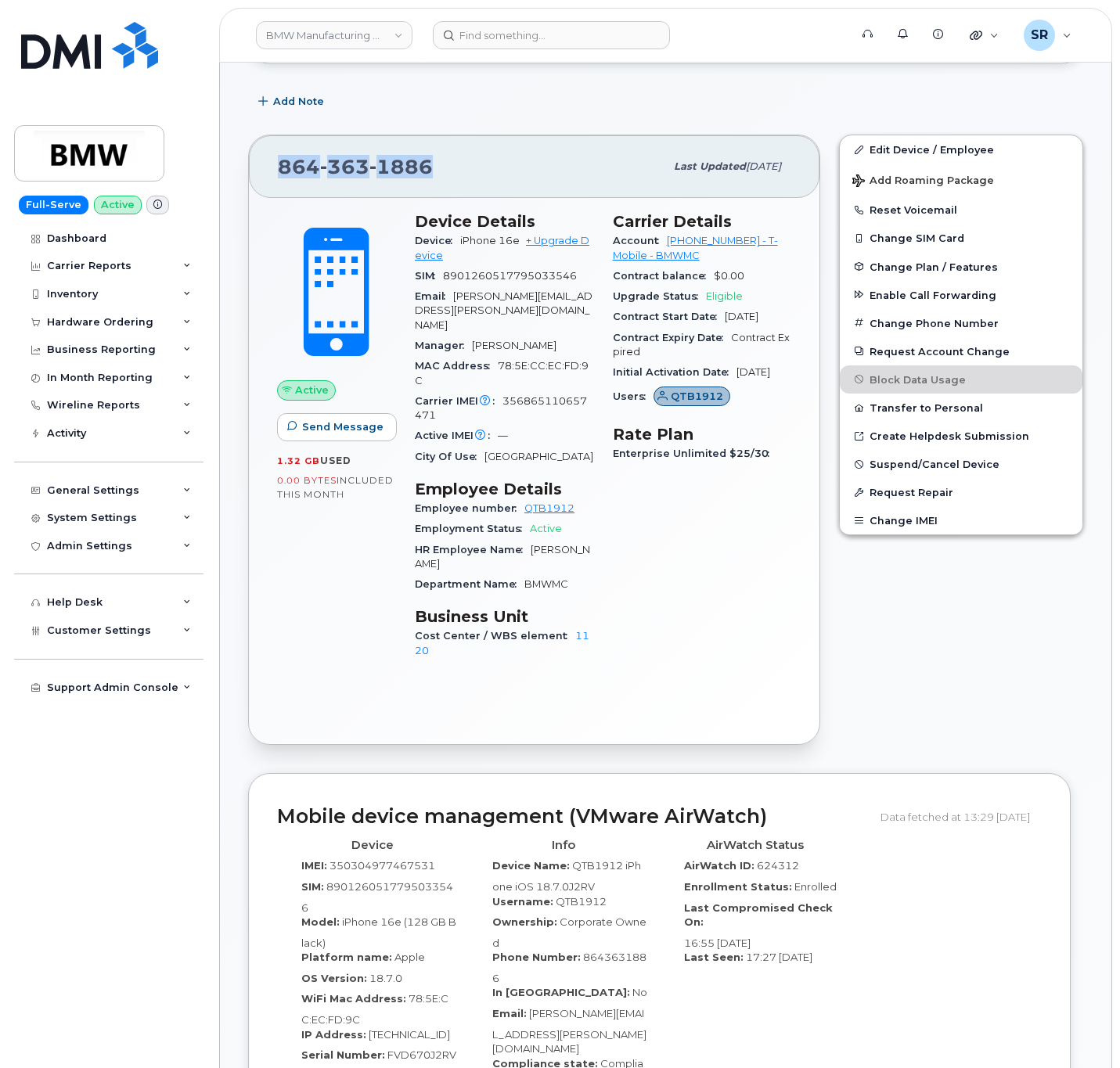
drag, startPoint x: 282, startPoint y: 172, endPoint x: 491, endPoint y: 172, distance: 209.0
click at [491, 172] on div "[PHONE_NUMBER]" at bounding box center [471, 166] width 386 height 33
copy span "[PHONE_NUMBER]"
click at [954, 659] on div "Edit Device / Employee Add Roaming Package Reset Voicemail Change SIM Card Chan…" at bounding box center [961, 440] width 263 height 629
click at [552, 44] on input at bounding box center [551, 36] width 237 height 28
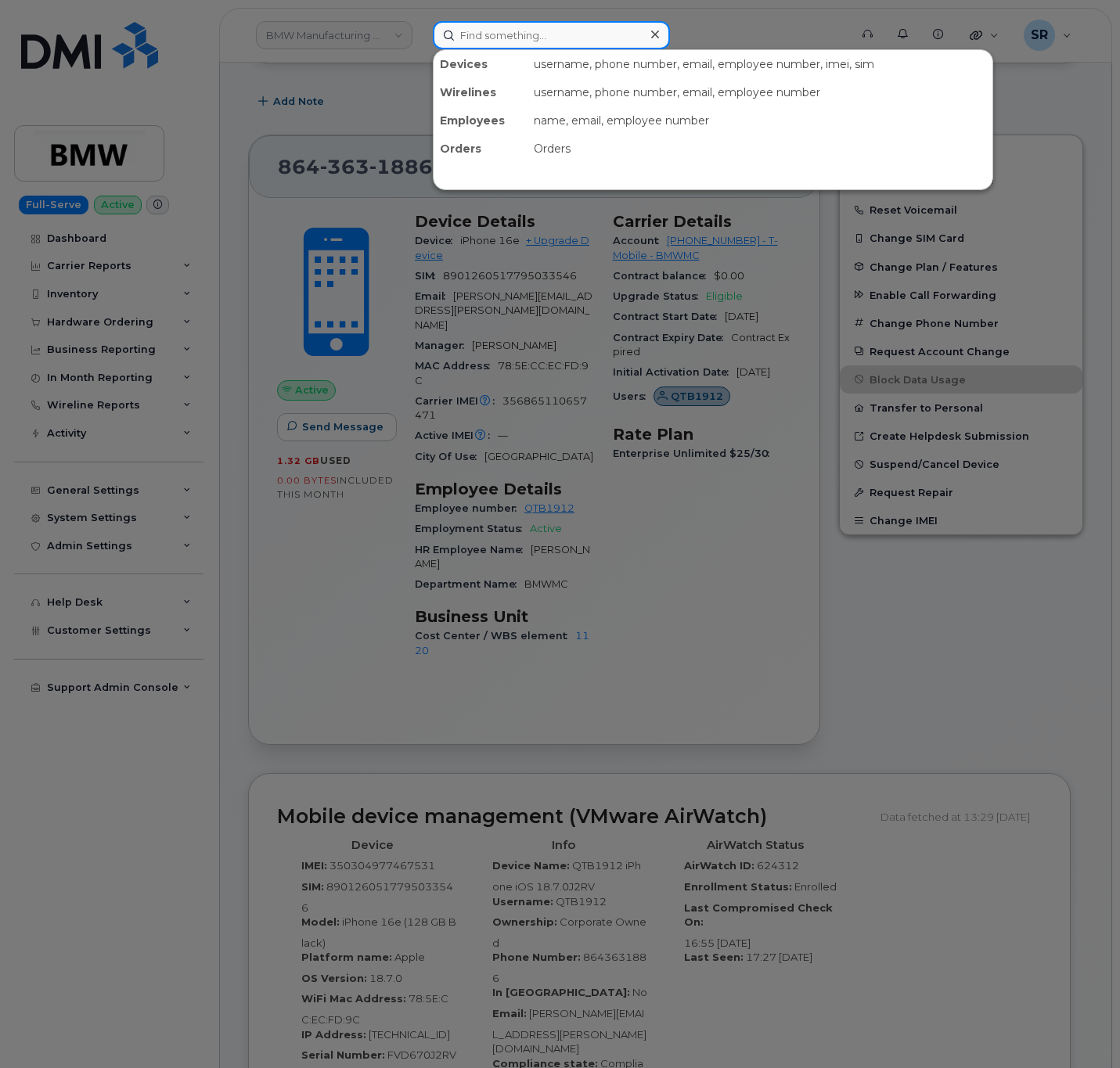
paste input "7782318597"
type input "7782318597"
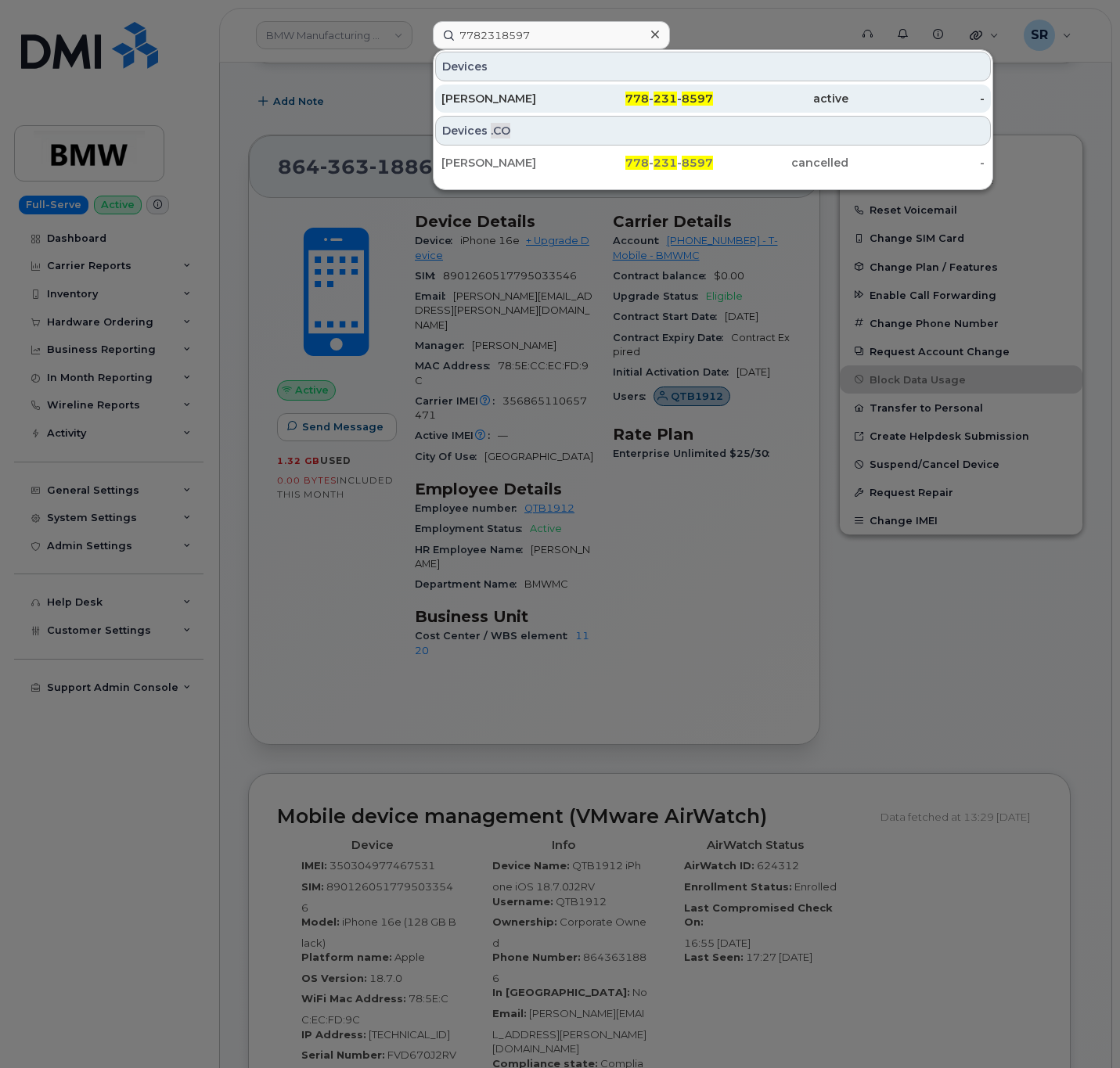
click at [542, 111] on div "[PERSON_NAME]" at bounding box center [509, 99] width 135 height 28
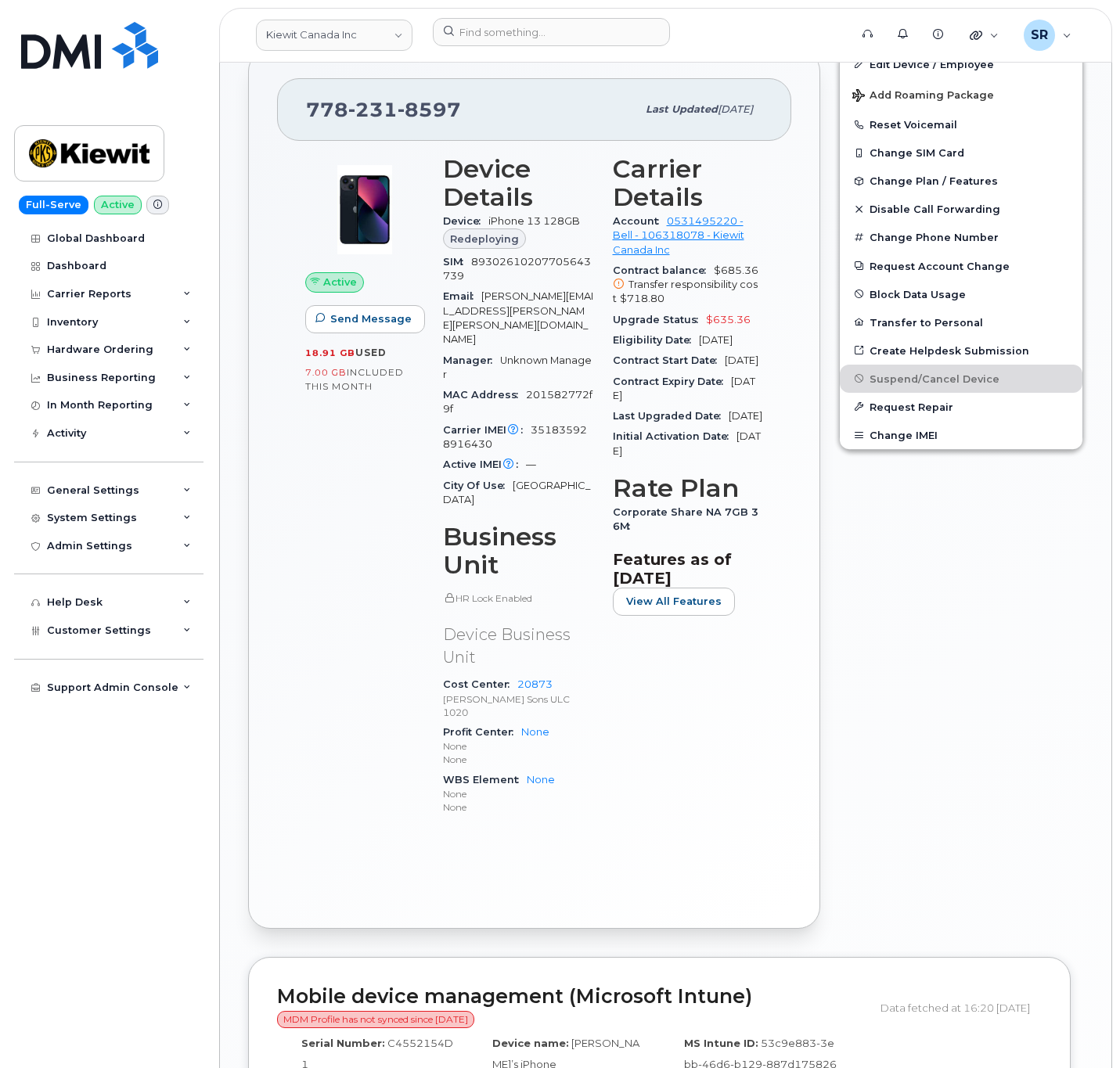
scroll to position [606, 0]
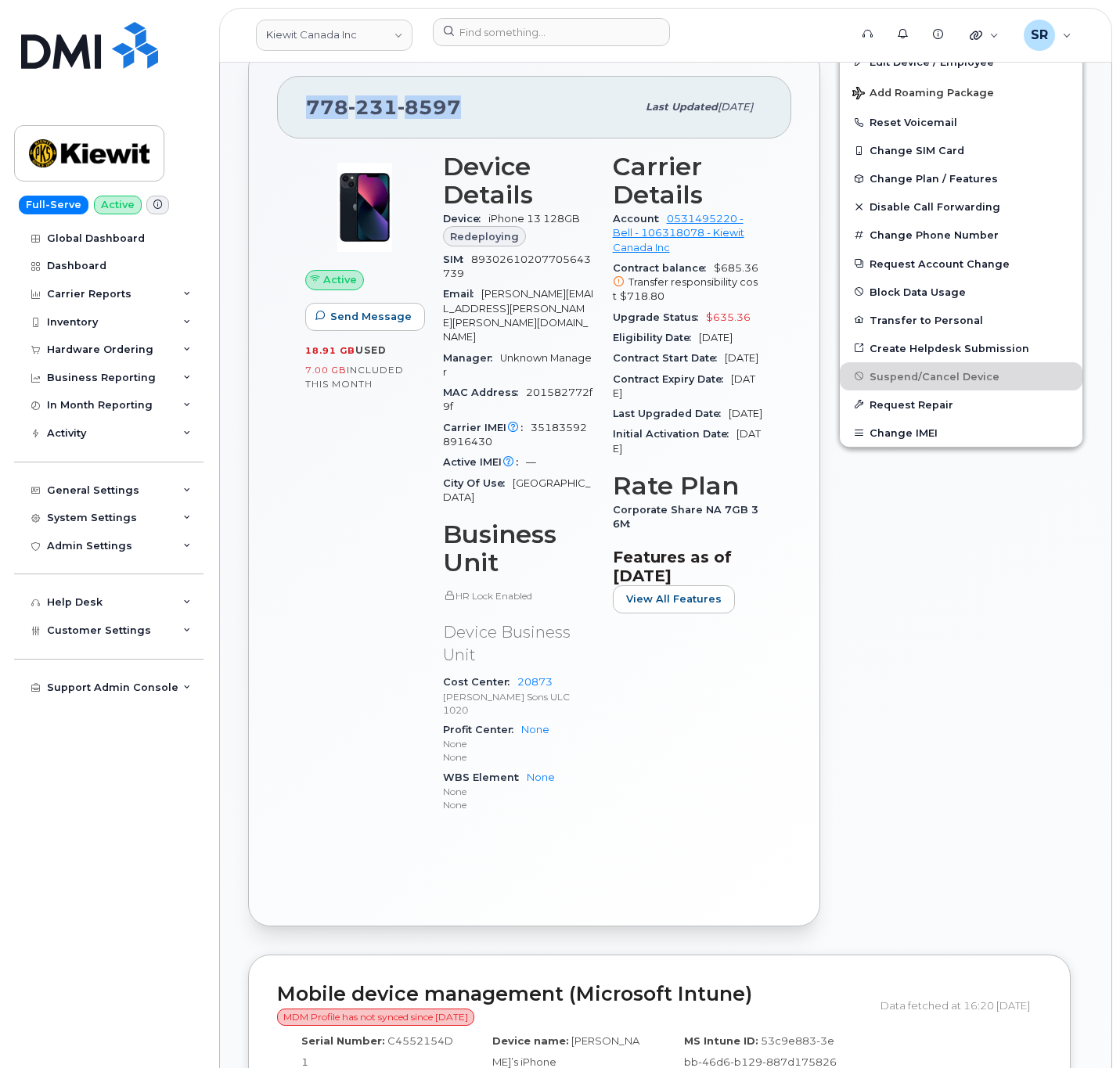
drag, startPoint x: 458, startPoint y: 113, endPoint x: 304, endPoint y: 117, distance: 154.1
click at [304, 117] on div "[PHONE_NUMBER] Last updated [DATE]" at bounding box center [534, 107] width 515 height 62
copy span "[PHONE_NUMBER]"
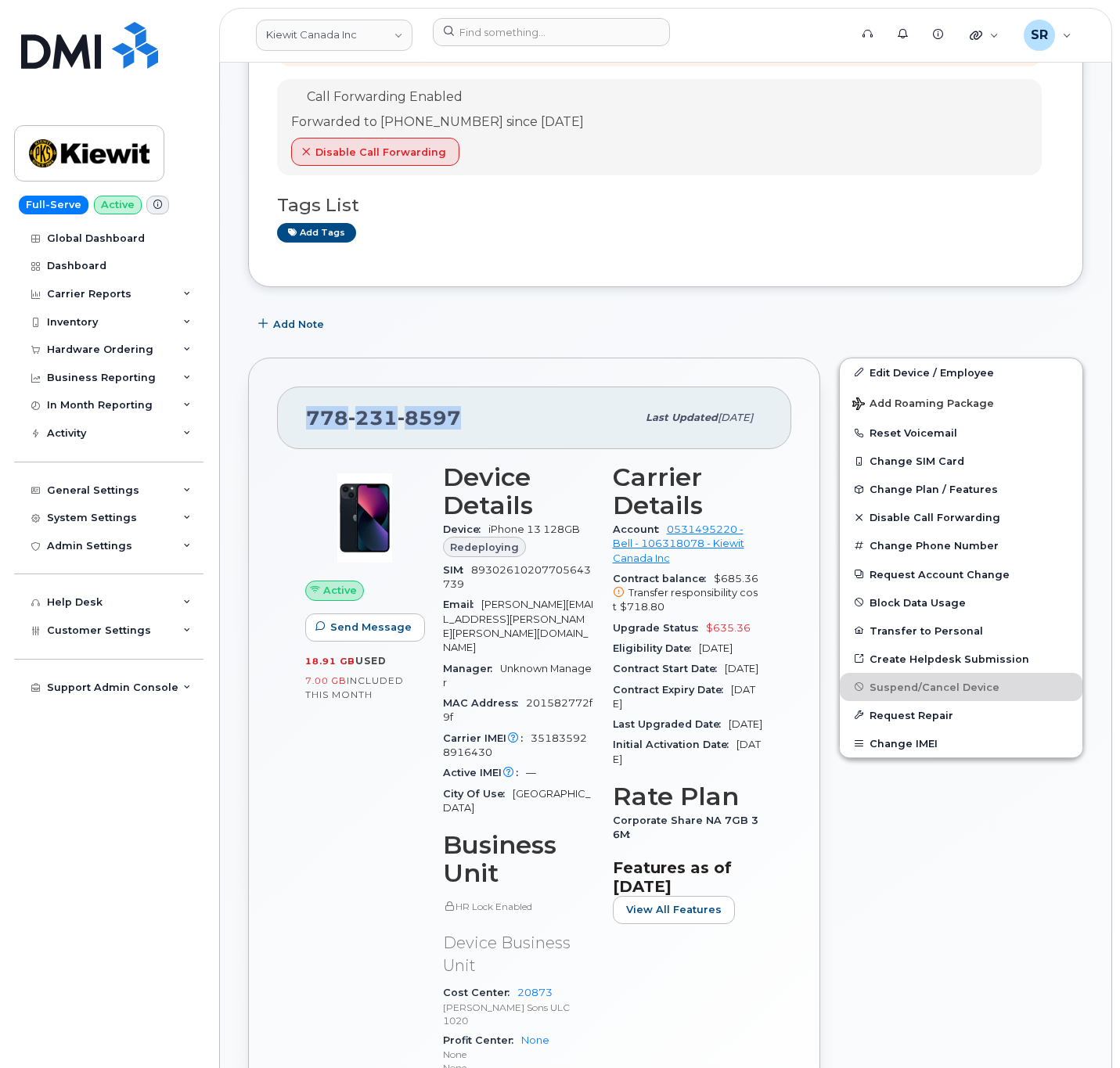
scroll to position [255, 0]
